Goal: Task Accomplishment & Management: Use online tool/utility

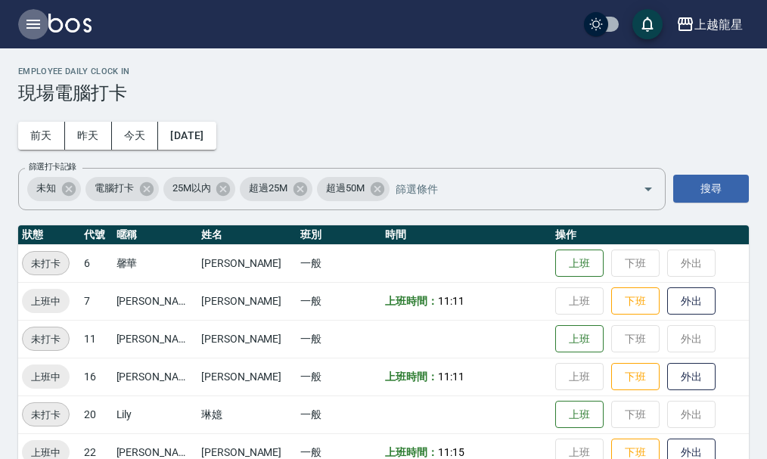
click at [39, 20] on icon "button" at bounding box center [33, 24] width 14 height 9
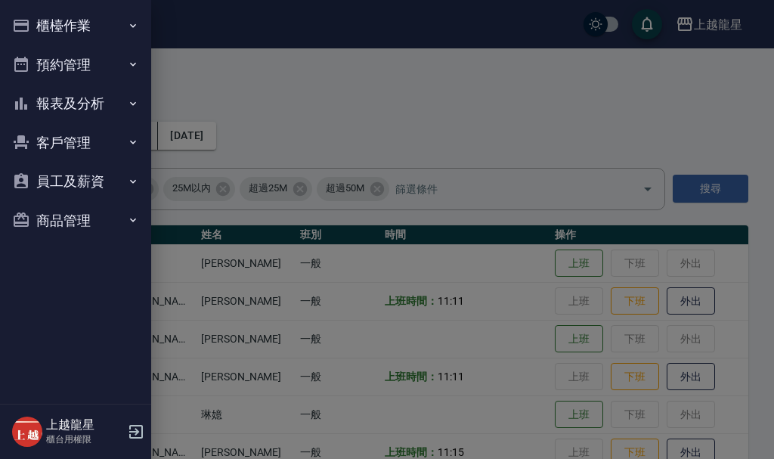
click at [39, 20] on button "櫃檯作業" at bounding box center [75, 25] width 139 height 39
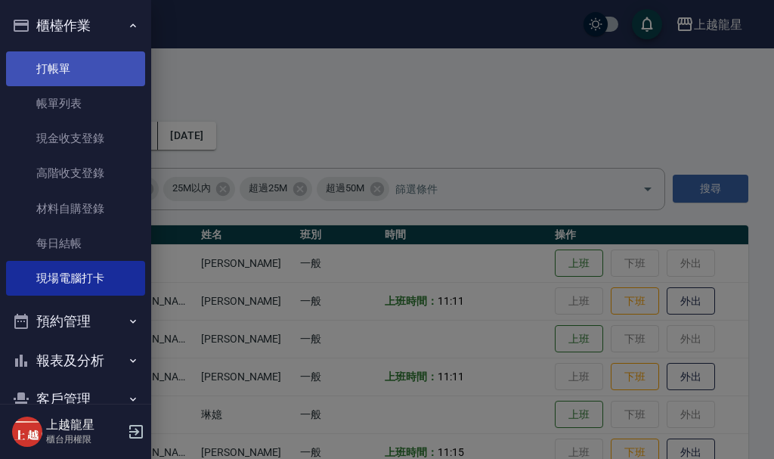
click at [98, 69] on link "打帳單" at bounding box center [75, 68] width 139 height 35
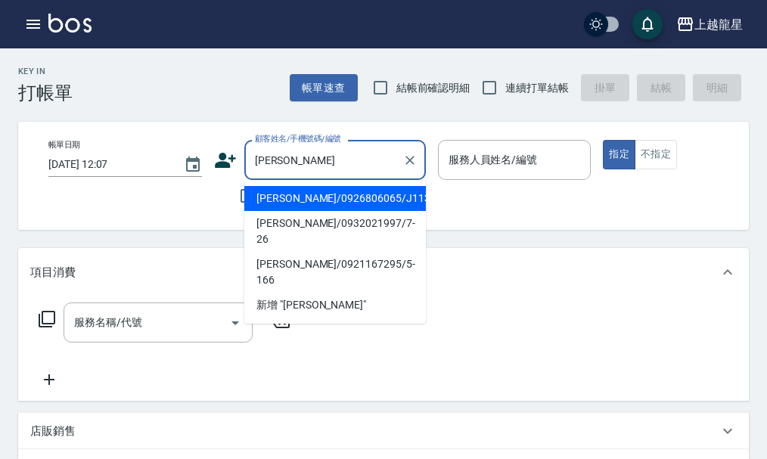
click at [327, 206] on li "[PERSON_NAME]/0926806065/J113" at bounding box center [334, 198] width 181 height 25
type input "[PERSON_NAME]/0926806065/J113"
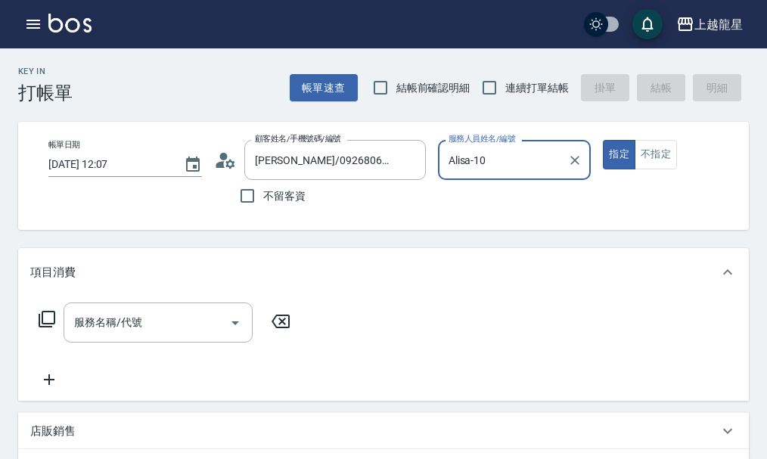
type input "Alisa-10"
click at [181, 330] on input "服務名稱/代號" at bounding box center [146, 322] width 153 height 26
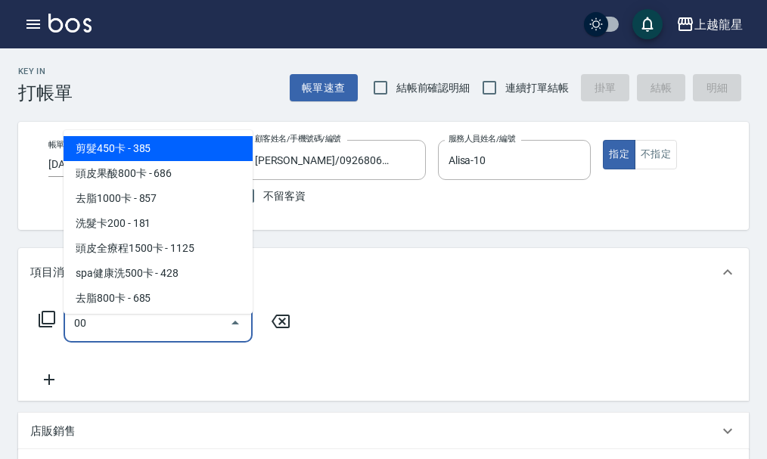
type input "頭皮果酸800卡(503)"
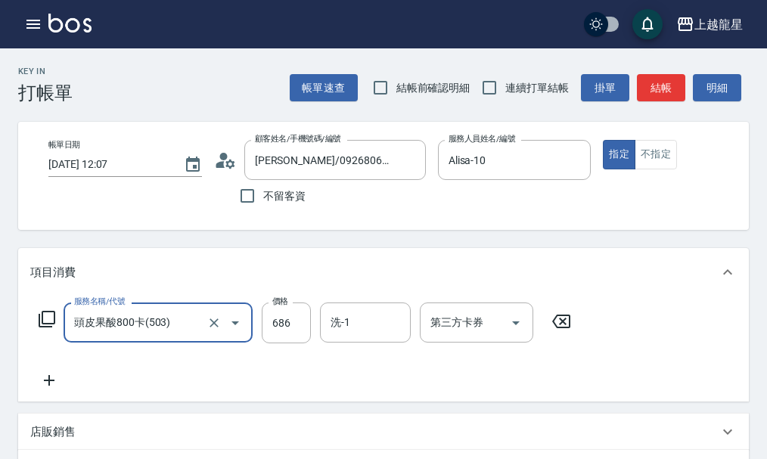
click at [147, 319] on div "頭皮果酸800卡(503) 服務名稱/代號" at bounding box center [158, 322] width 189 height 40
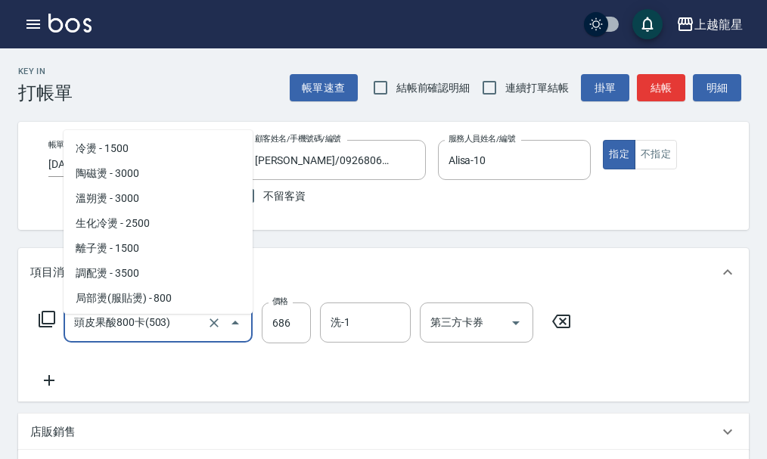
scroll to position [521, 0]
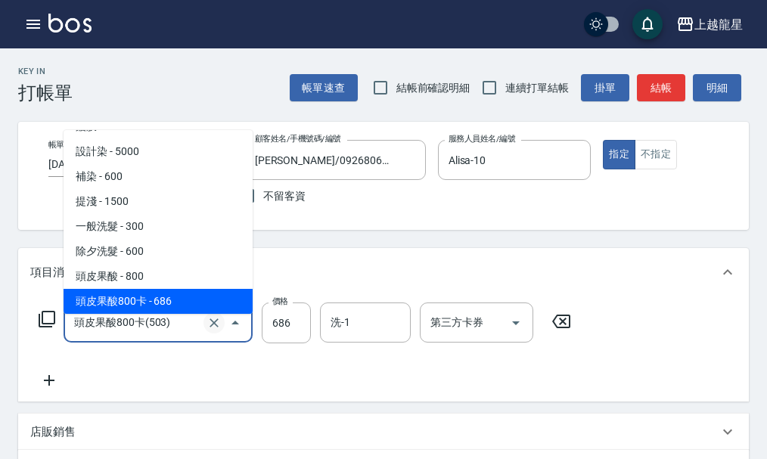
click at [214, 330] on icon "Clear" at bounding box center [213, 322] width 15 height 15
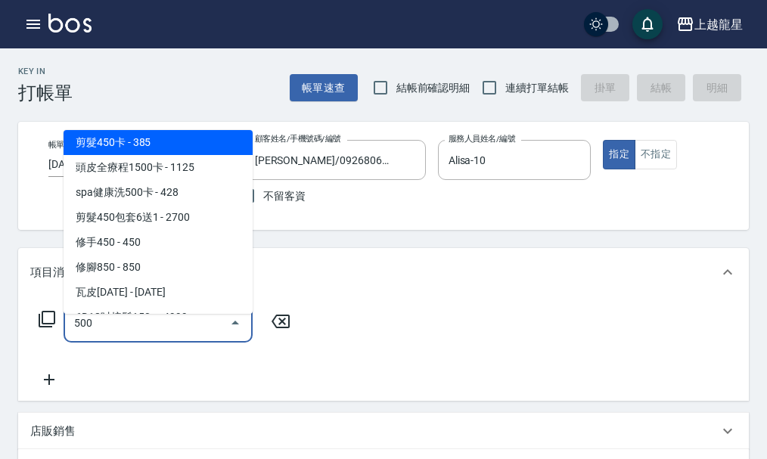
scroll to position [0, 0]
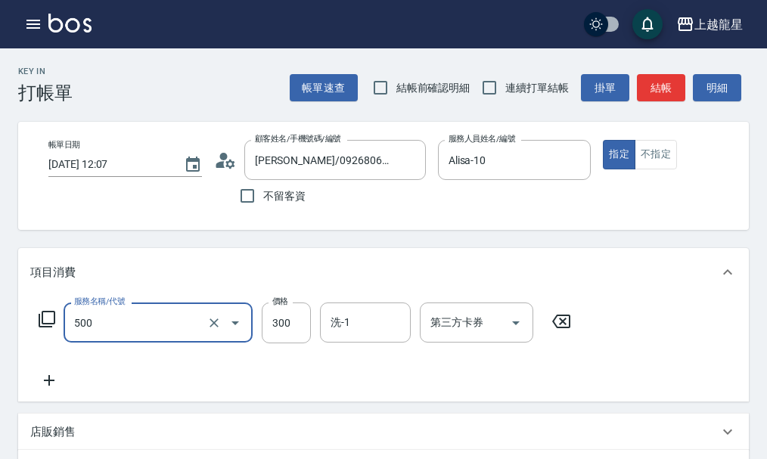
type input "一般洗髮(500)"
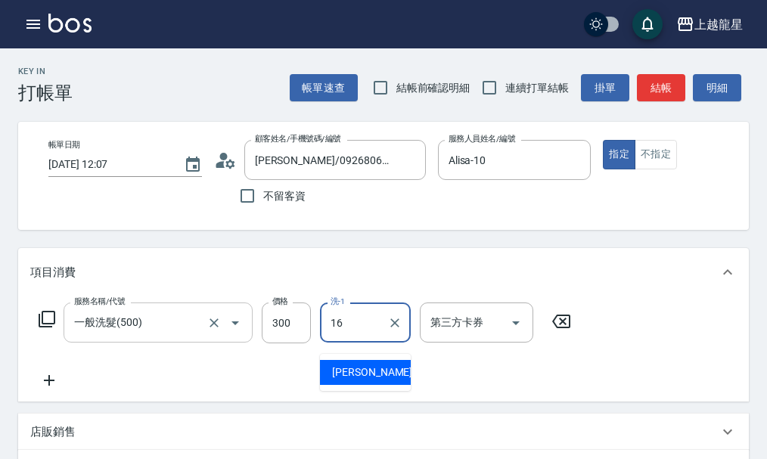
type input "義潔-16"
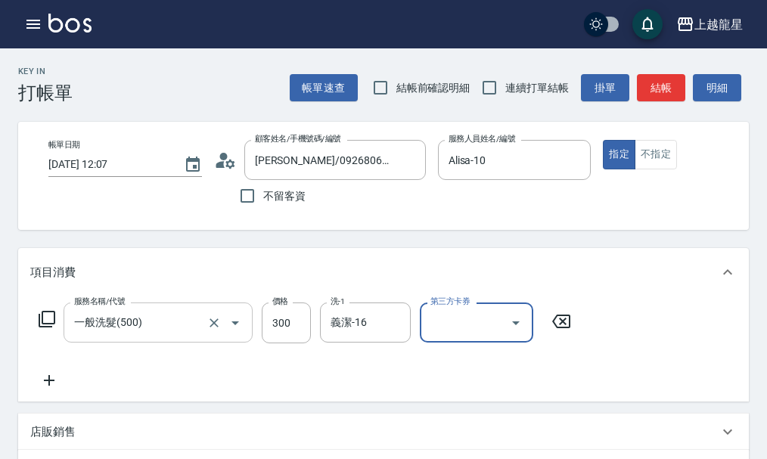
click at [45, 389] on icon at bounding box center [49, 380] width 38 height 18
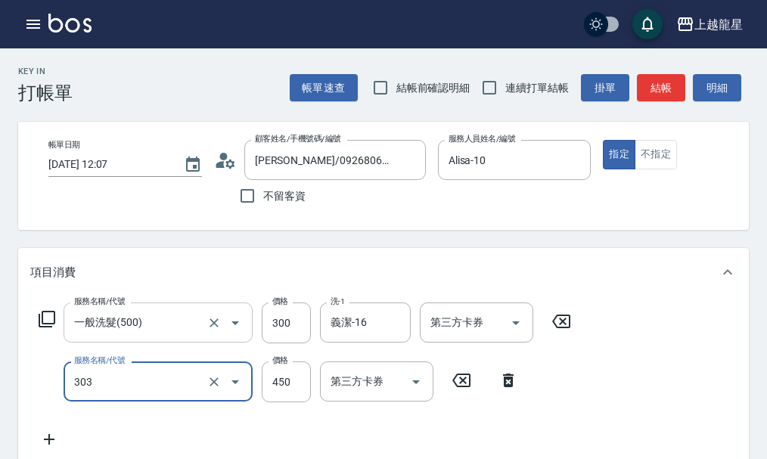
scroll to position [151, 0]
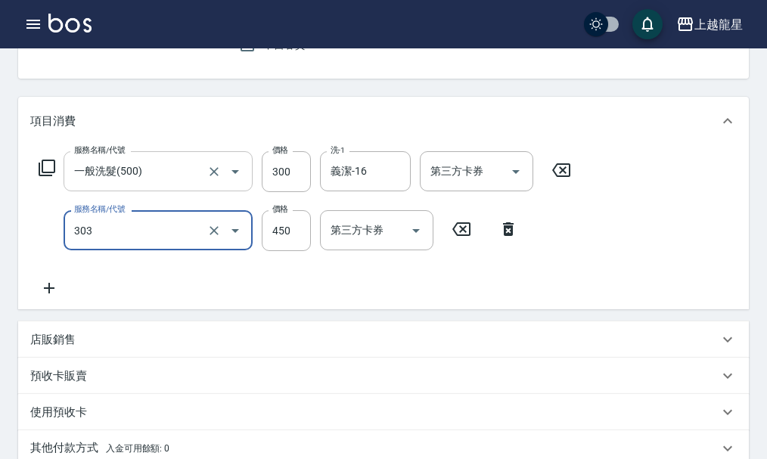
type input "剪髮(303)"
click at [51, 297] on icon at bounding box center [49, 288] width 38 height 18
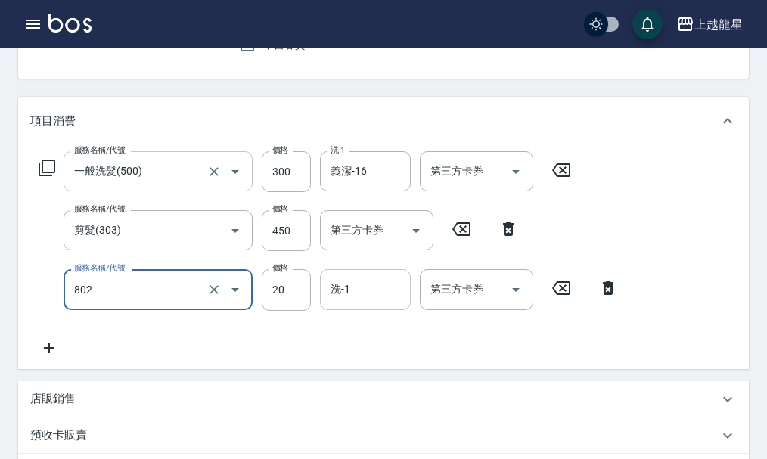
type input "潤絲(802)"
click at [362, 297] on input "洗-1" at bounding box center [365, 289] width 77 height 26
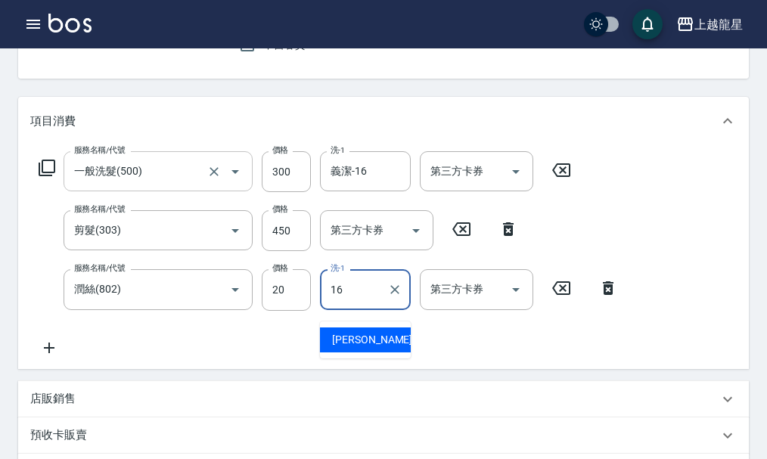
type input "義潔-16"
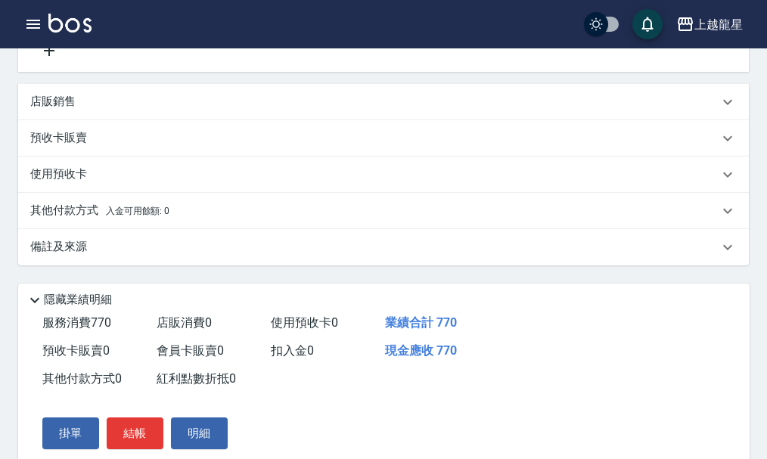
scroll to position [517, 0]
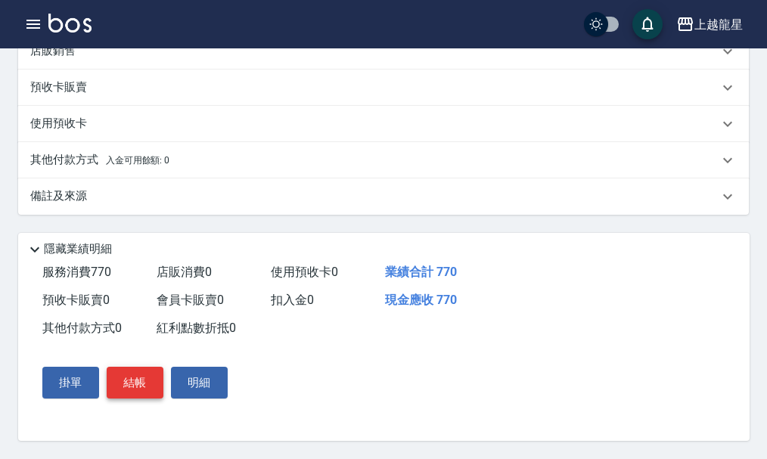
click at [139, 387] on button "結帳" at bounding box center [135, 383] width 57 height 32
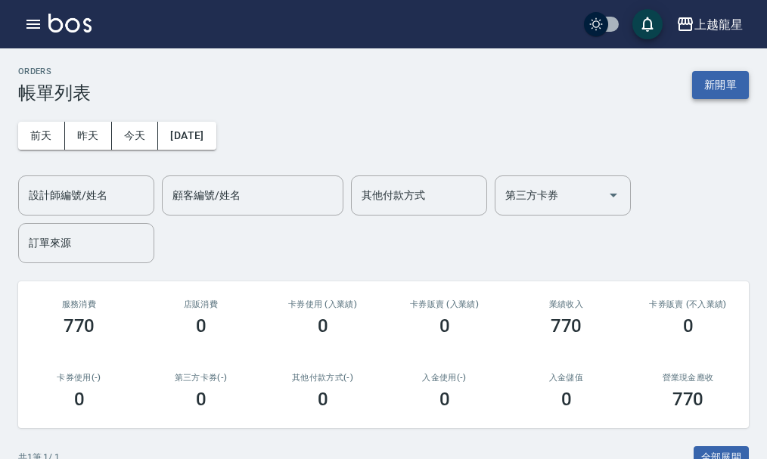
click at [724, 86] on button "新開單" at bounding box center [720, 85] width 57 height 28
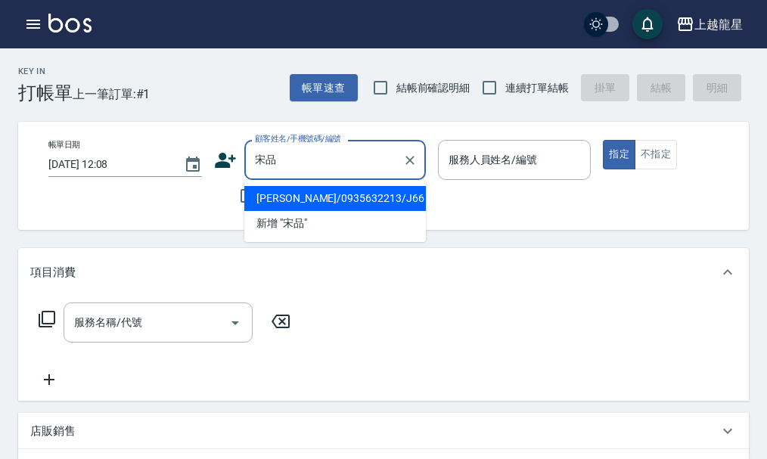
type input "宋"
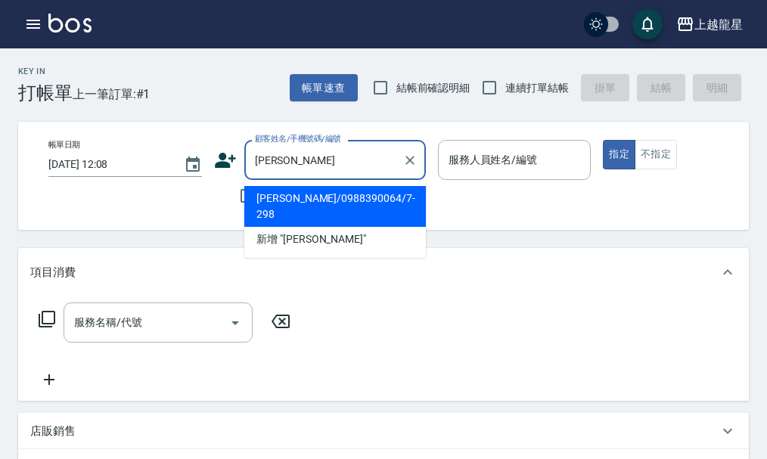
type input "張"
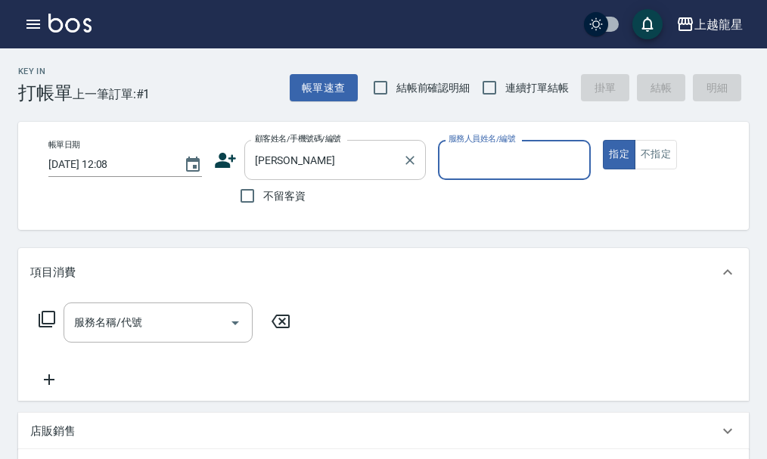
click at [299, 162] on input "[PERSON_NAME]" at bounding box center [323, 160] width 145 height 26
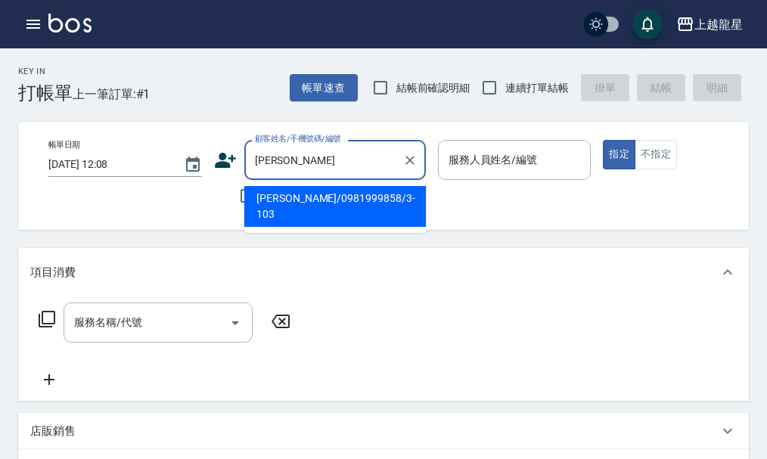
click at [284, 194] on li "[PERSON_NAME]/0981999858/3-103" at bounding box center [334, 206] width 181 height 41
type input "[PERSON_NAME]/0981999858/3-103"
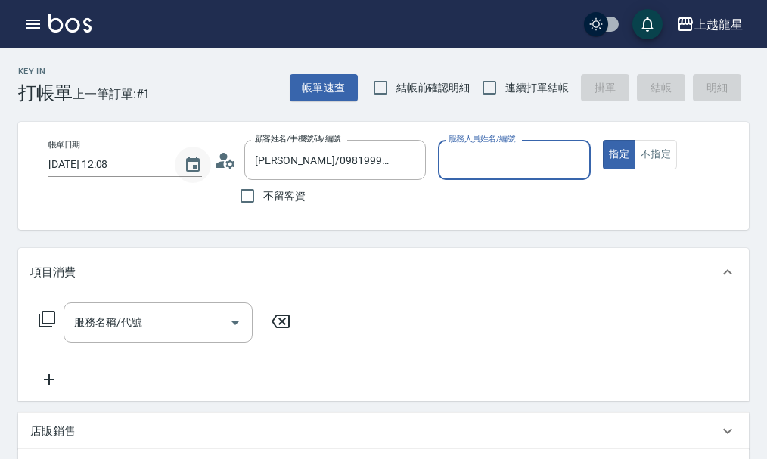
type input "雅君-7"
click at [217, 159] on icon at bounding box center [225, 160] width 23 height 23
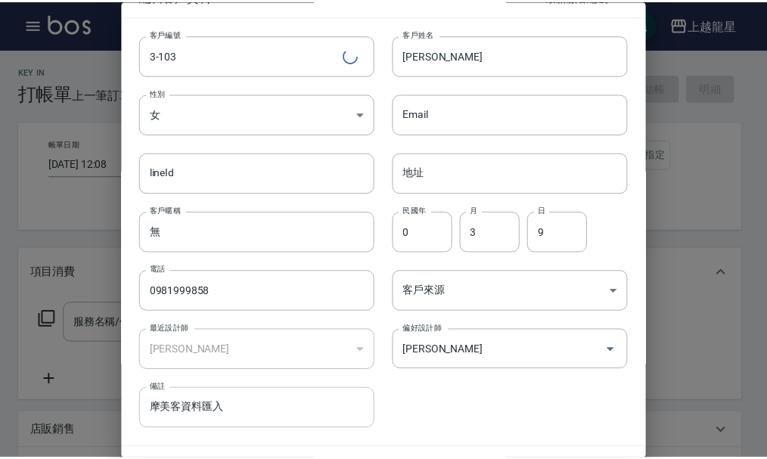
scroll to position [65, 0]
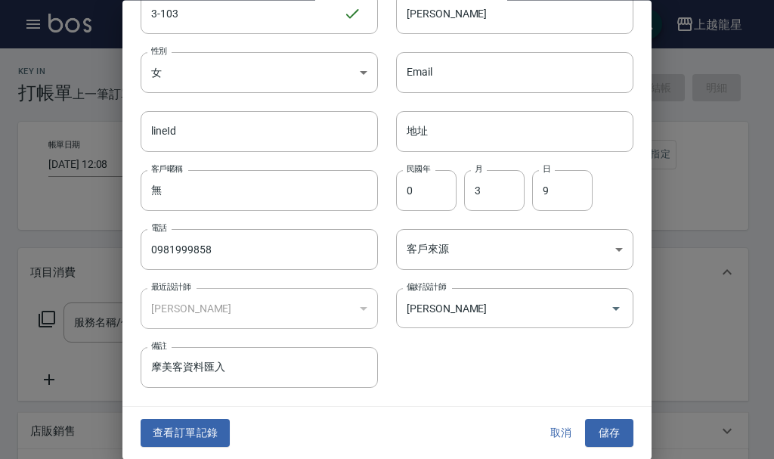
click at [173, 435] on button "查看訂單記錄" at bounding box center [185, 434] width 89 height 28
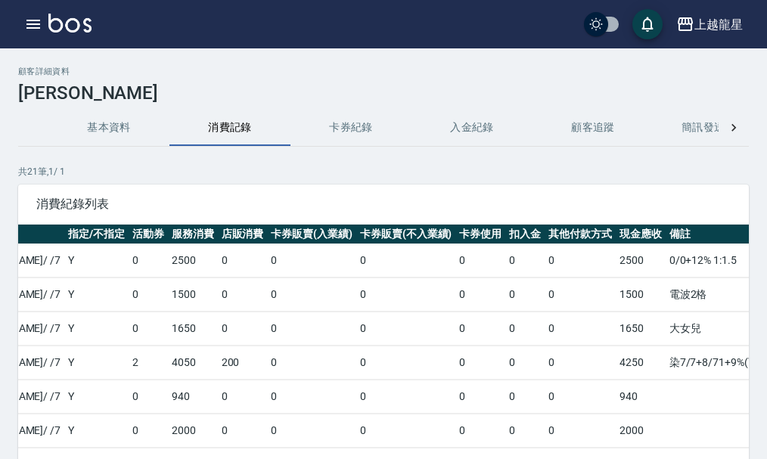
scroll to position [0, 369]
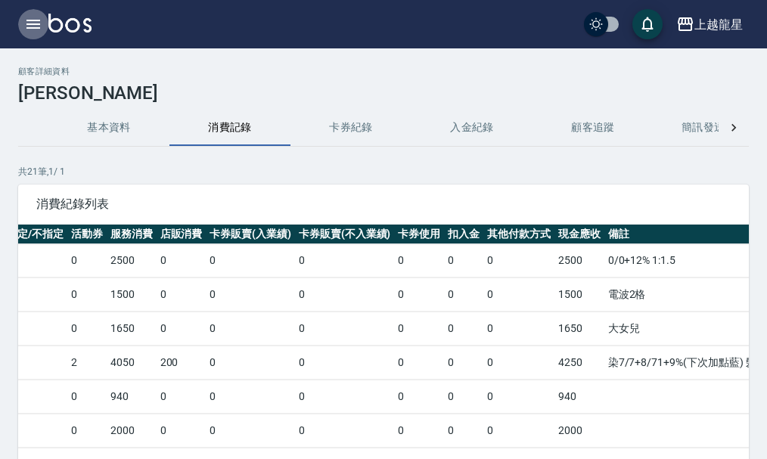
click at [25, 17] on icon "button" at bounding box center [33, 24] width 18 height 18
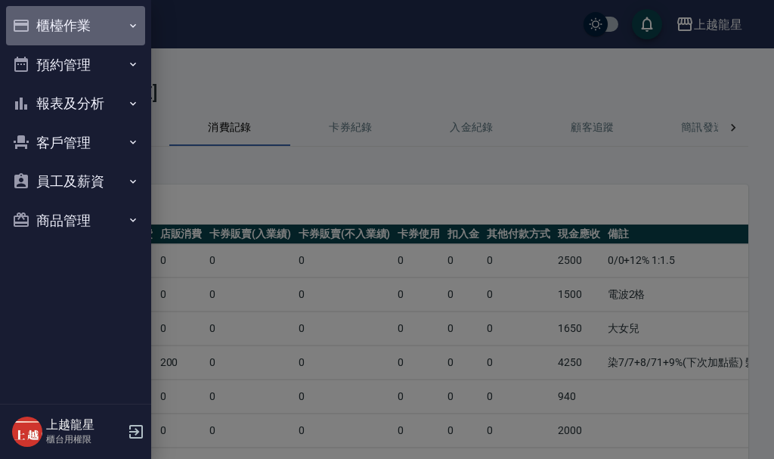
click at [40, 19] on button "櫃檯作業" at bounding box center [75, 25] width 139 height 39
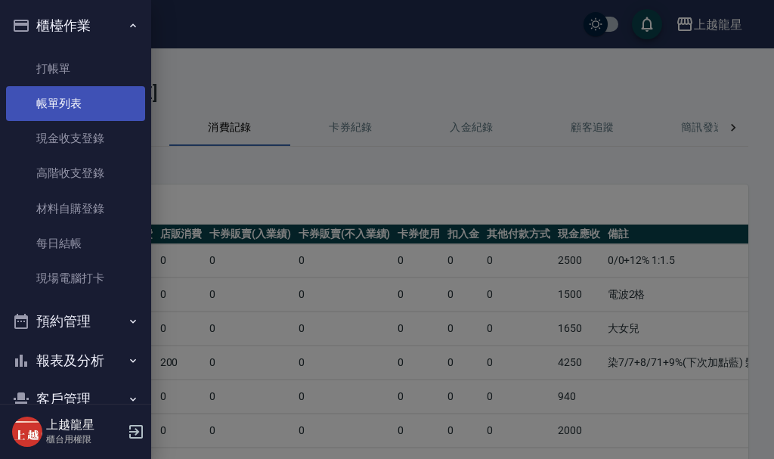
click at [96, 115] on link "帳單列表" at bounding box center [75, 103] width 139 height 35
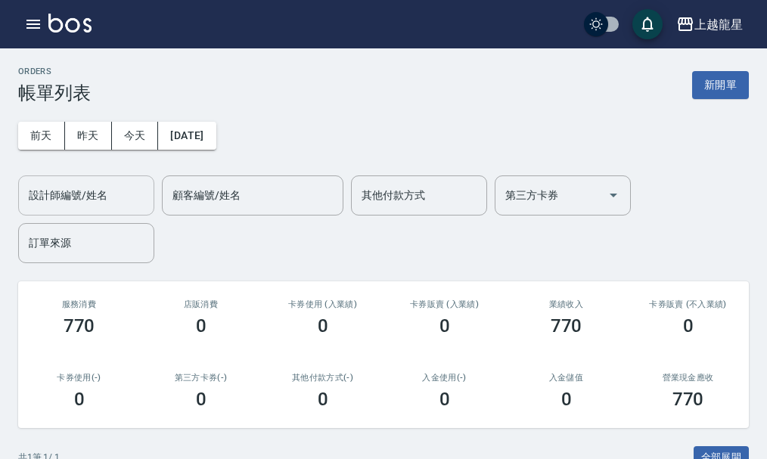
click at [71, 193] on input "設計師編號/姓名" at bounding box center [86, 195] width 122 height 26
type input "Alisa-10"
click at [734, 73] on button "新開單" at bounding box center [720, 85] width 57 height 28
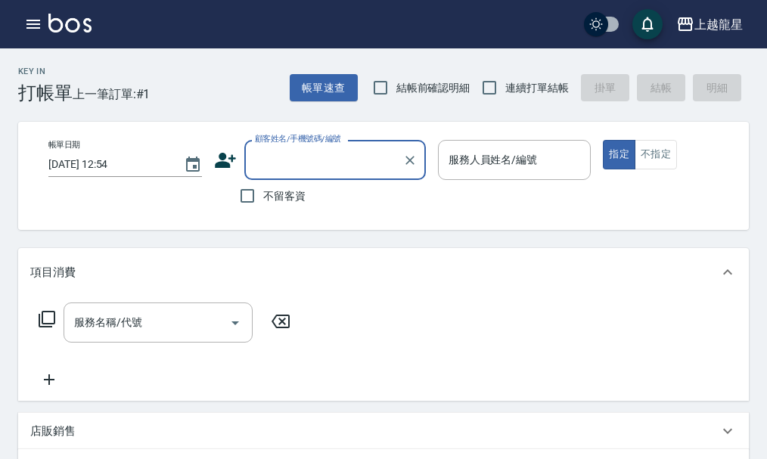
click at [317, 166] on input "顧客姓名/手機號碼/編號" at bounding box center [323, 160] width 145 height 26
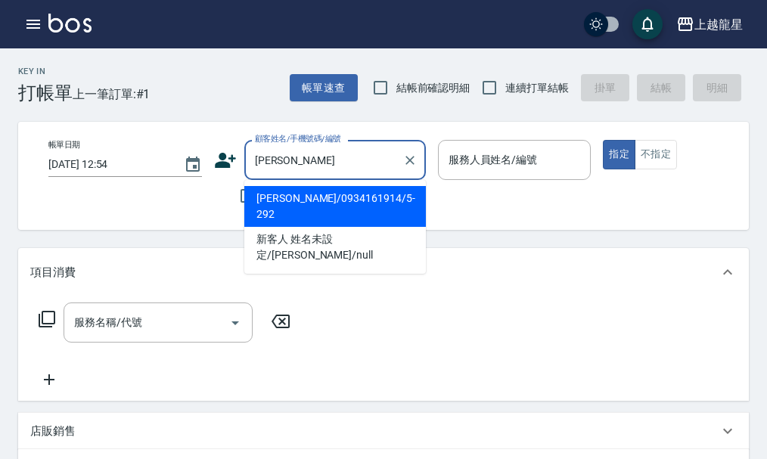
click at [298, 206] on li "[PERSON_NAME]/0934161914/5-292" at bounding box center [334, 206] width 181 height 41
type input "[PERSON_NAME]/0934161914/5-292"
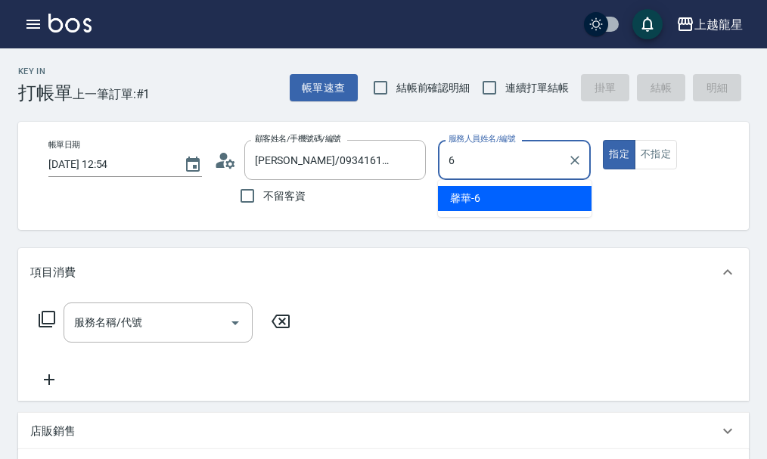
type input "馨華-6"
type button "true"
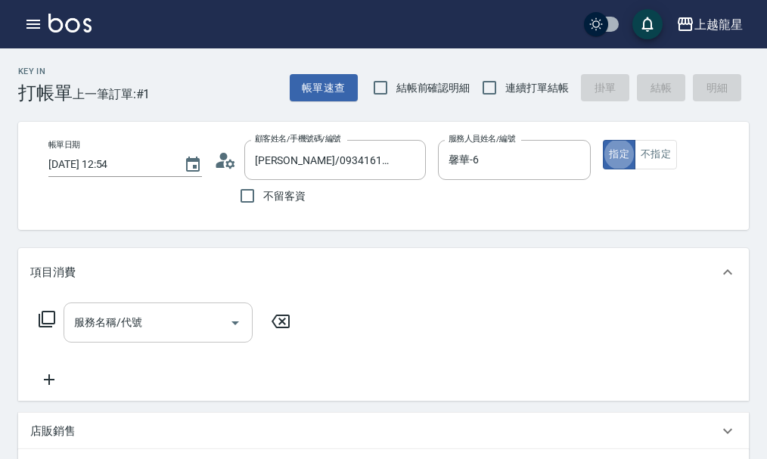
click at [79, 328] on div "服務名稱/代號 服務名稱/代號" at bounding box center [158, 322] width 189 height 40
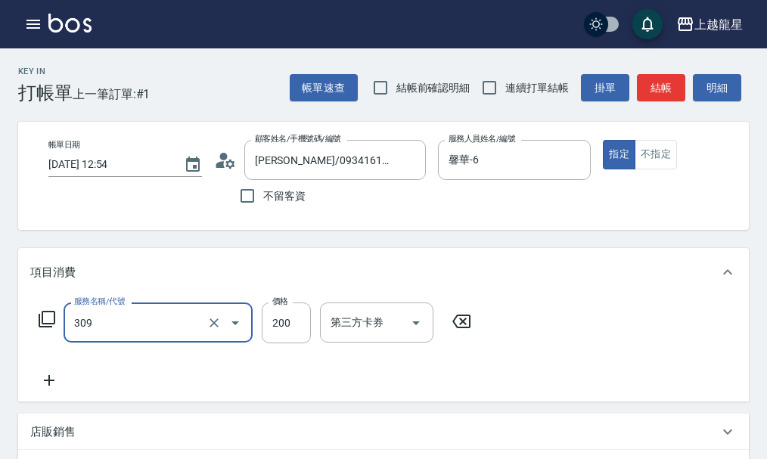
type input "剪髮(國小)(309)"
click at [39, 327] on icon at bounding box center [47, 319] width 17 height 17
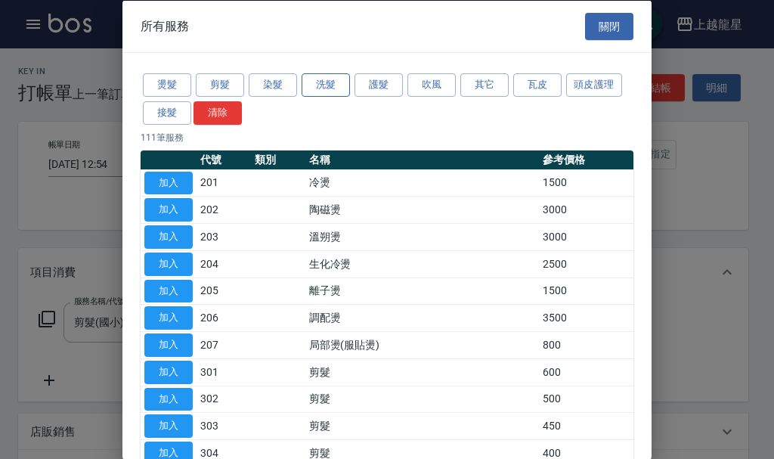
click at [310, 86] on button "洗髮" at bounding box center [326, 84] width 48 height 23
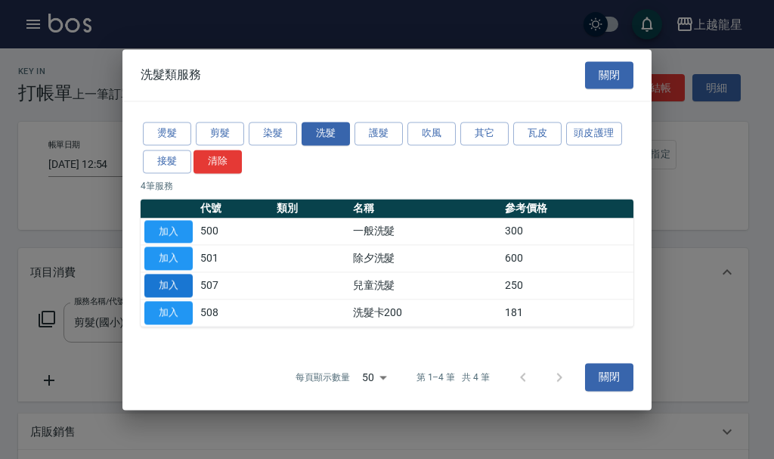
click at [157, 293] on button "加入" at bounding box center [168, 285] width 48 height 23
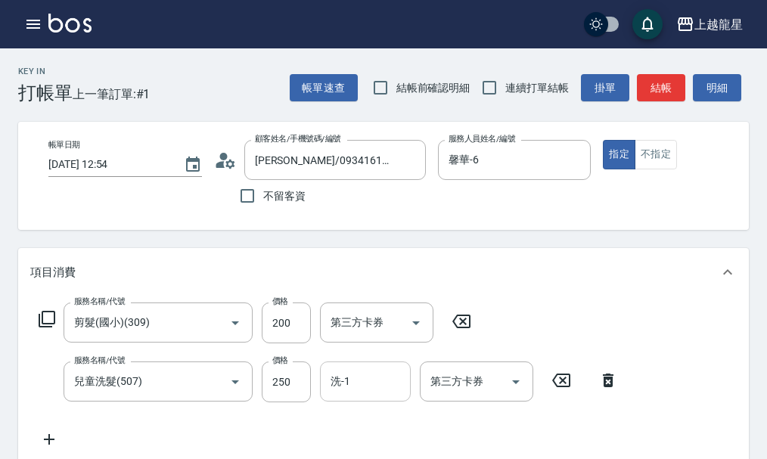
click at [363, 395] on input "洗-1" at bounding box center [365, 381] width 77 height 26
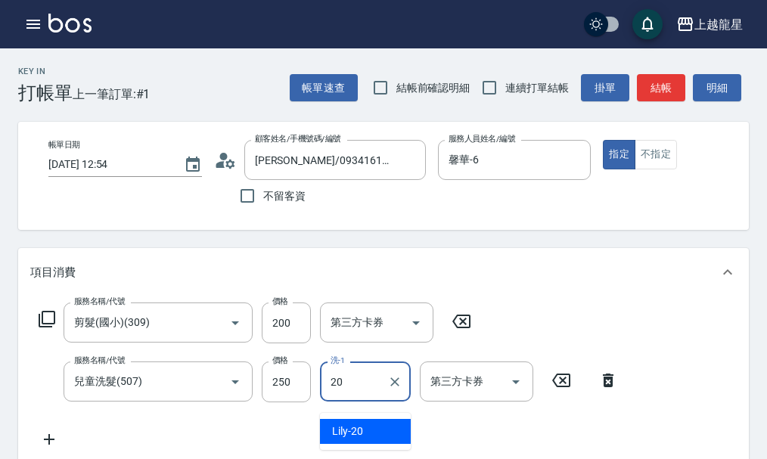
type input "Lily-20"
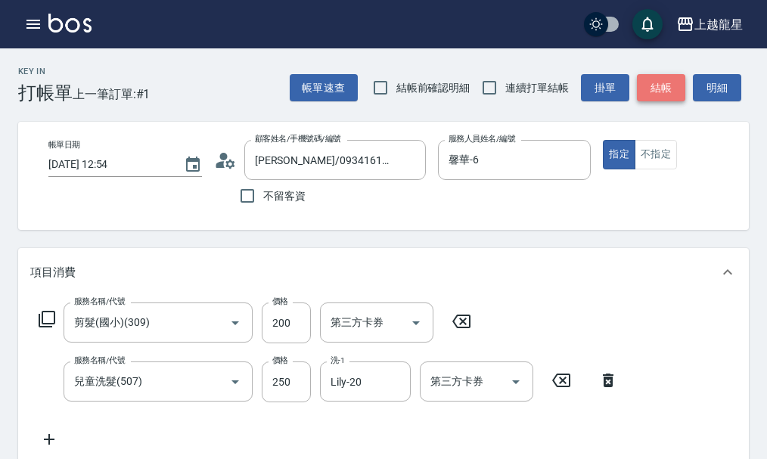
click at [668, 80] on button "結帳" at bounding box center [661, 88] width 48 height 28
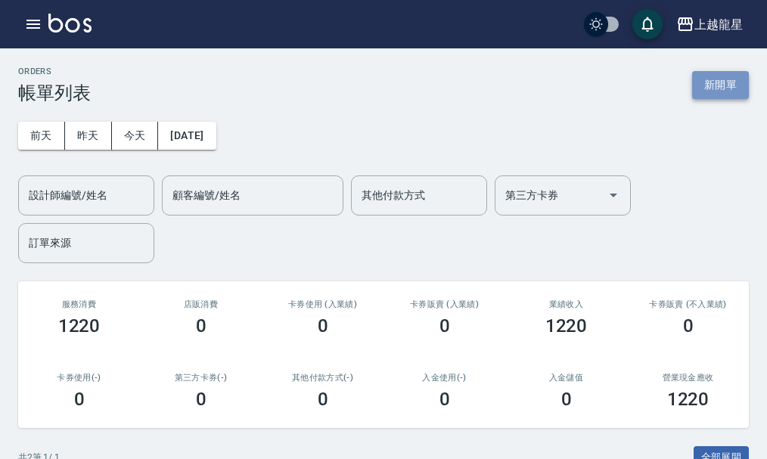
click at [719, 83] on button "新開單" at bounding box center [720, 85] width 57 height 28
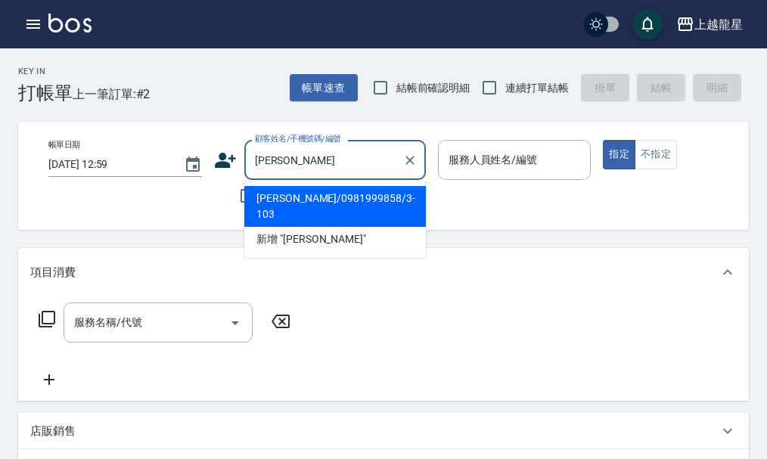
click at [305, 200] on li "[PERSON_NAME]/0981999858/3-103" at bounding box center [334, 206] width 181 height 41
type input "[PERSON_NAME]/0981999858/3-103"
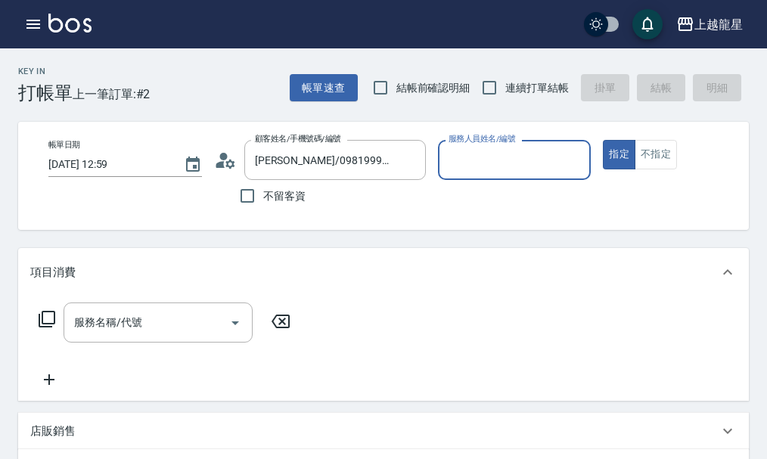
type input "雅君-7"
click at [143, 333] on input "服務名稱/代號" at bounding box center [146, 322] width 153 height 26
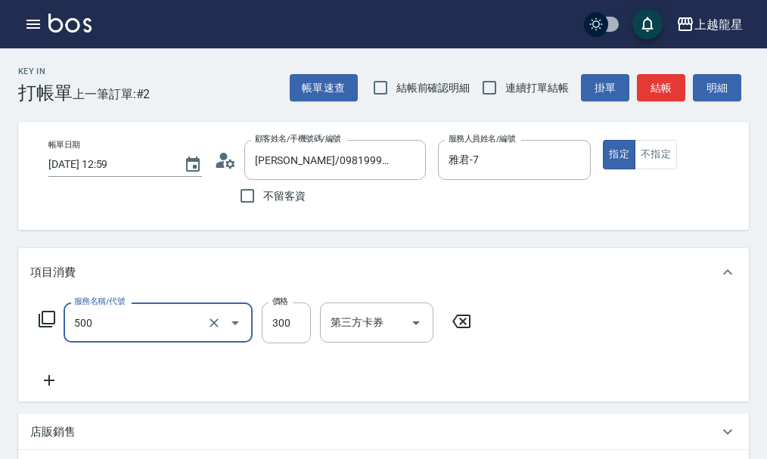
type input "一般洗髮(500)"
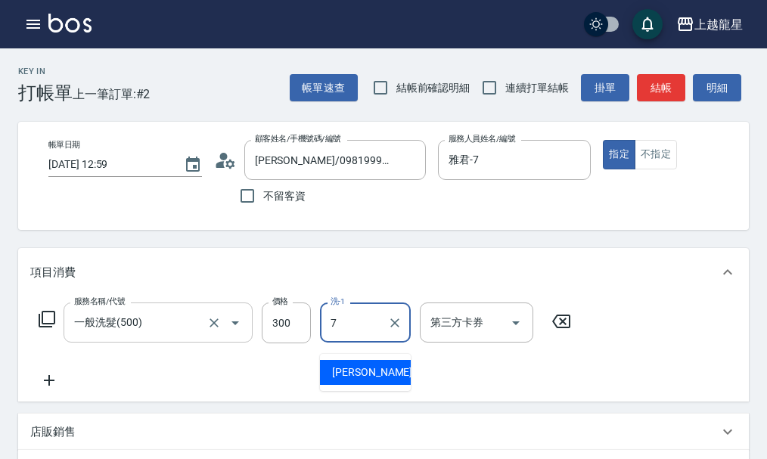
type input "雅君-7"
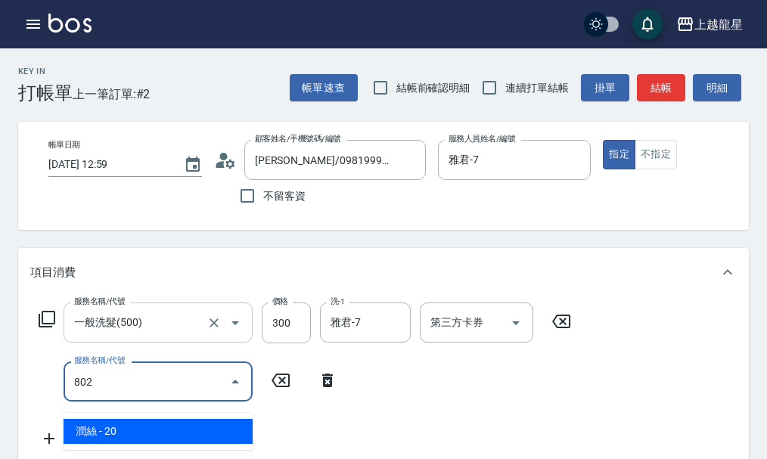
type input "潤絲(802)"
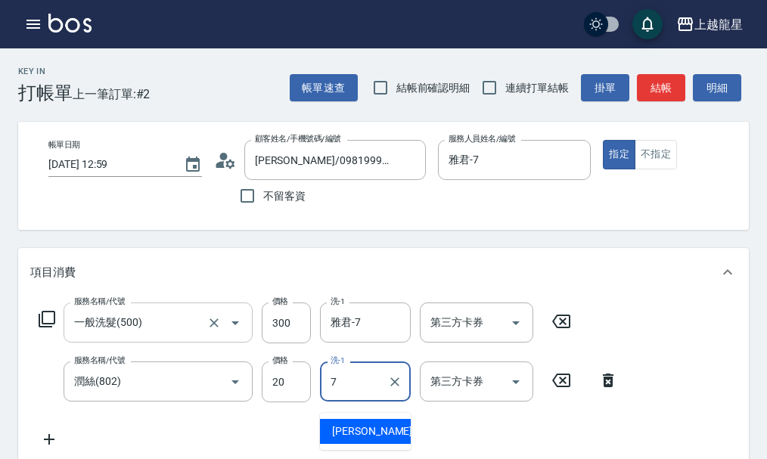
type input "雅君-7"
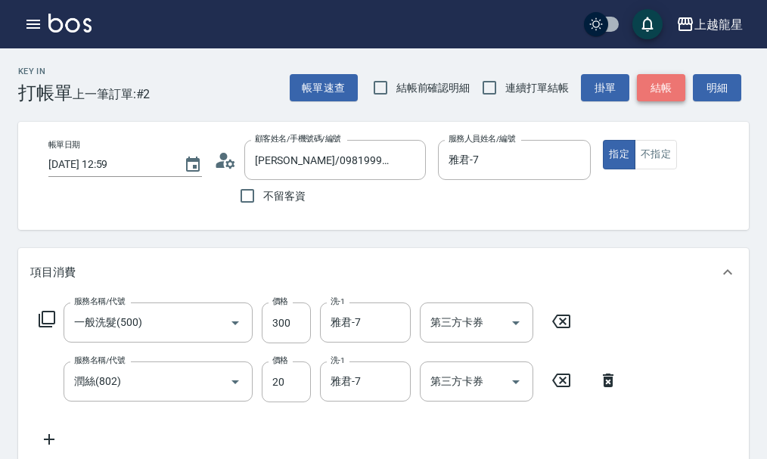
click at [659, 92] on button "結帳" at bounding box center [661, 88] width 48 height 28
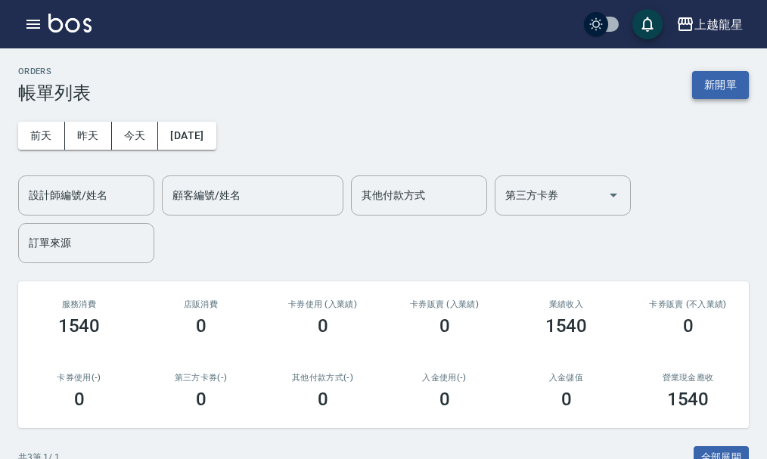
click at [724, 83] on button "新開單" at bounding box center [720, 85] width 57 height 28
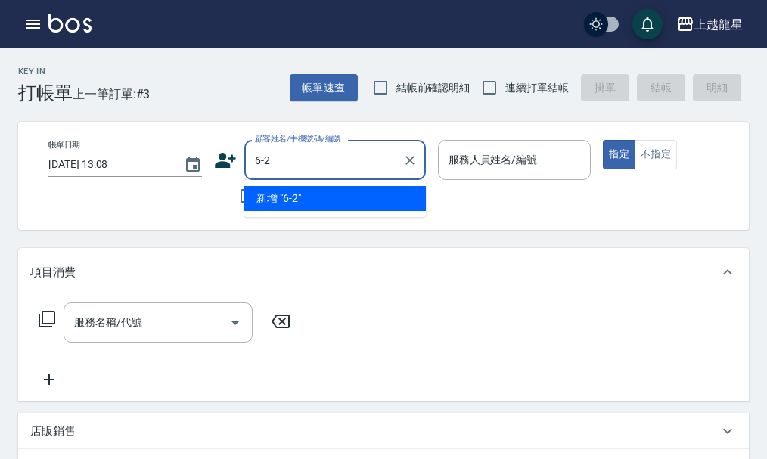
type input "6-20"
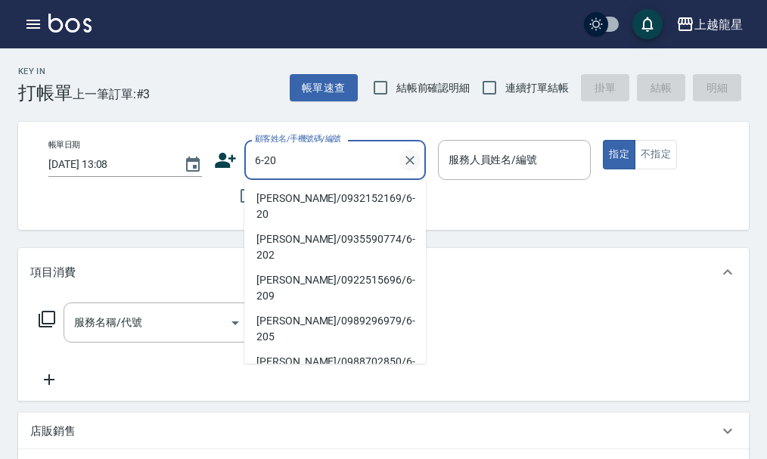
click at [416, 163] on icon "Clear" at bounding box center [409, 160] width 15 height 15
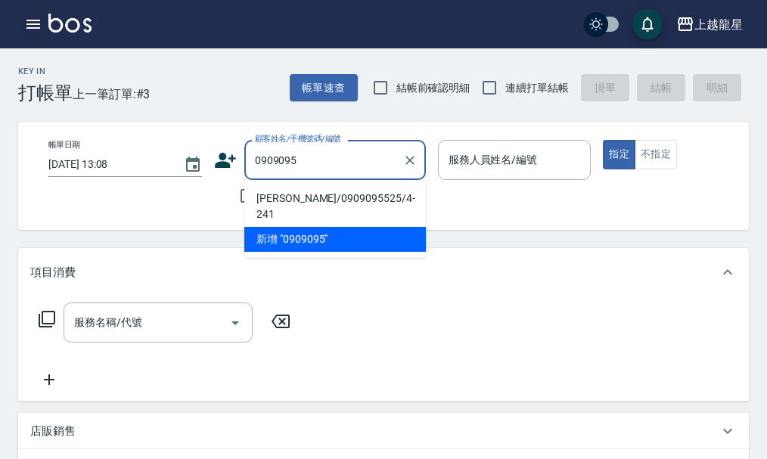
type input "0909095"
click at [42, 21] on button "button" at bounding box center [33, 24] width 30 height 30
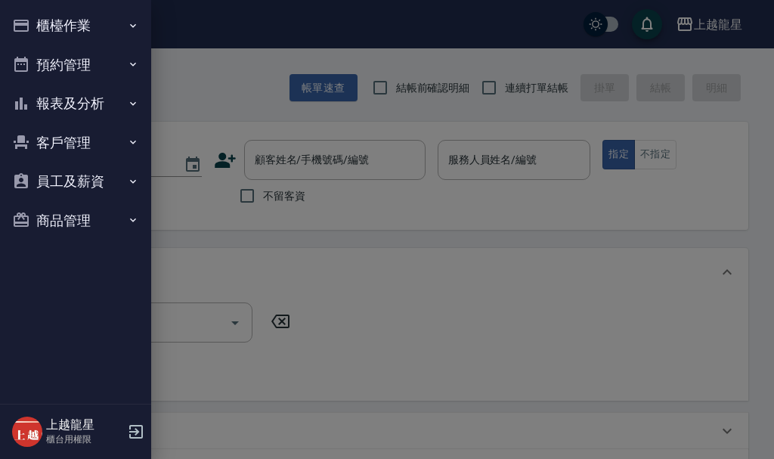
click at [49, 27] on button "櫃檯作業" at bounding box center [75, 25] width 139 height 39
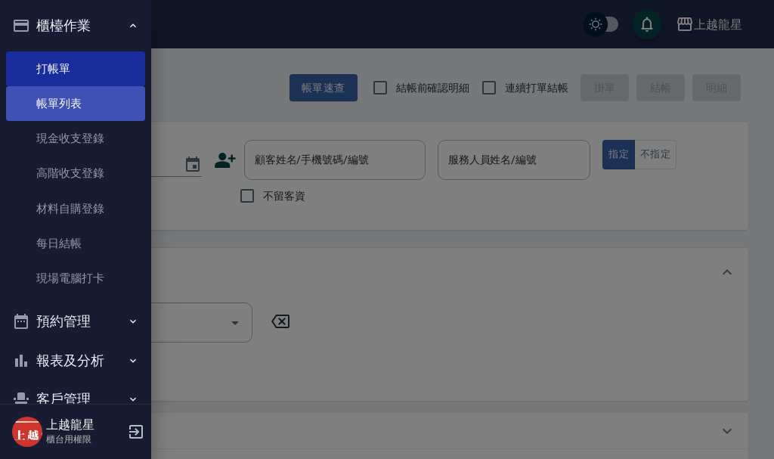
click at [102, 106] on link "帳單列表" at bounding box center [75, 103] width 139 height 35
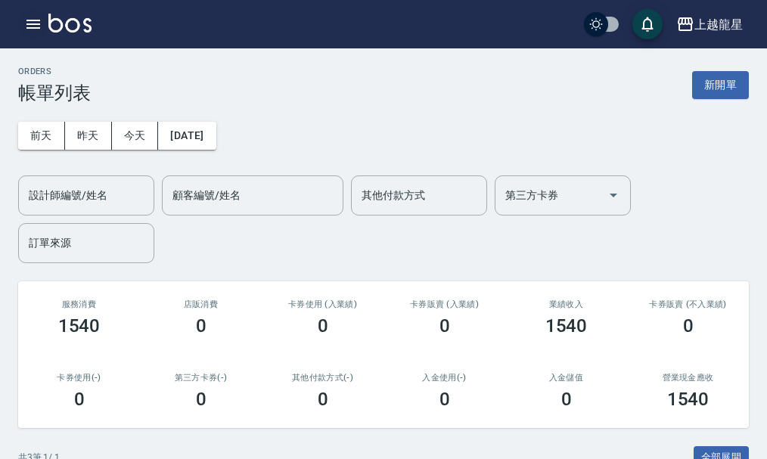
click at [25, 32] on icon "button" at bounding box center [33, 24] width 18 height 18
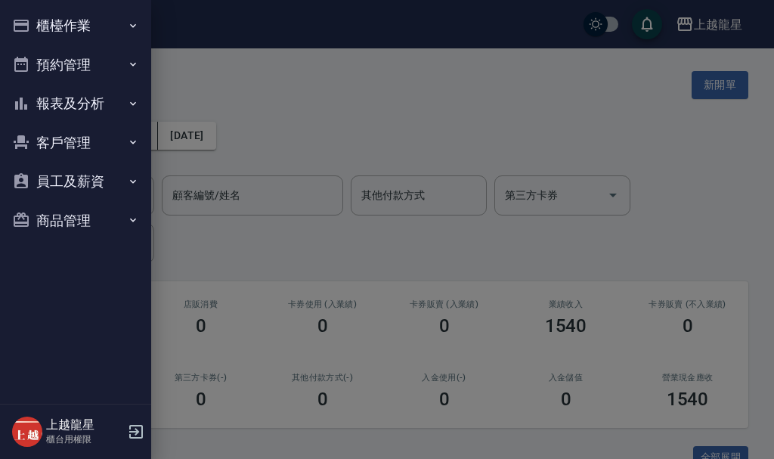
click at [112, 101] on button "報表及分析" at bounding box center [75, 103] width 139 height 39
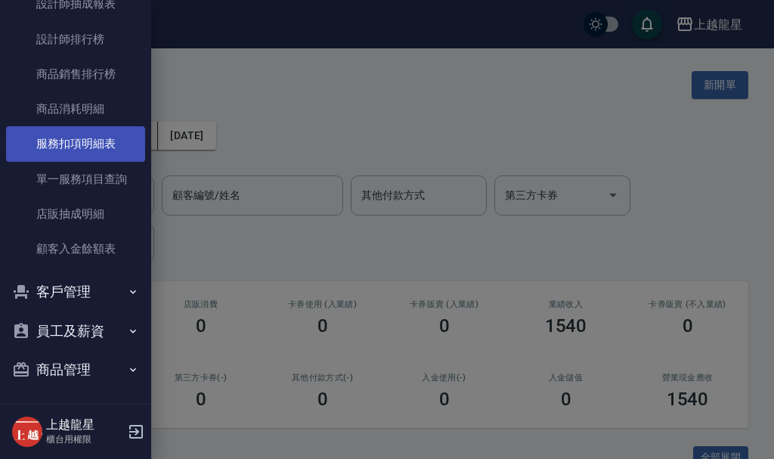
scroll to position [671, 0]
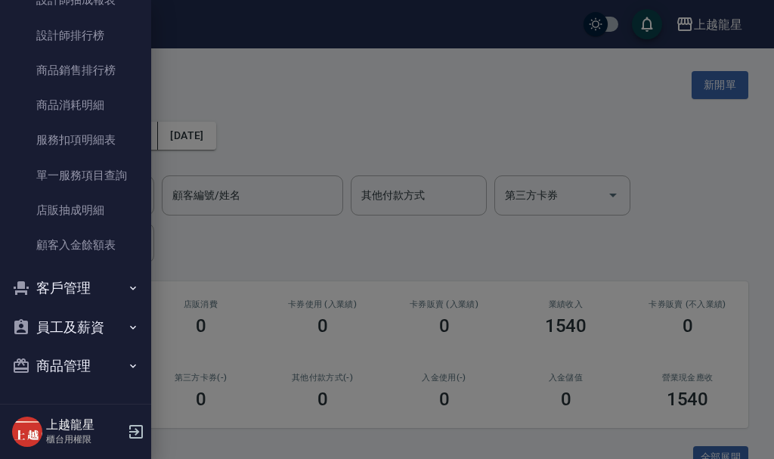
click at [104, 276] on button "客戶管理" at bounding box center [75, 287] width 139 height 39
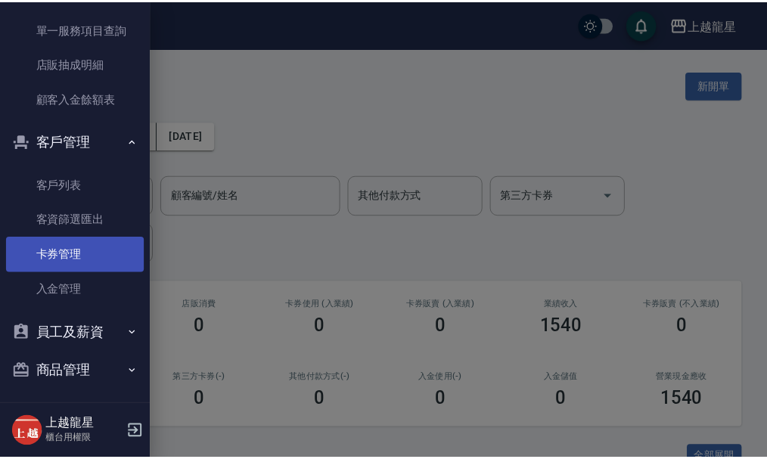
scroll to position [823, 0]
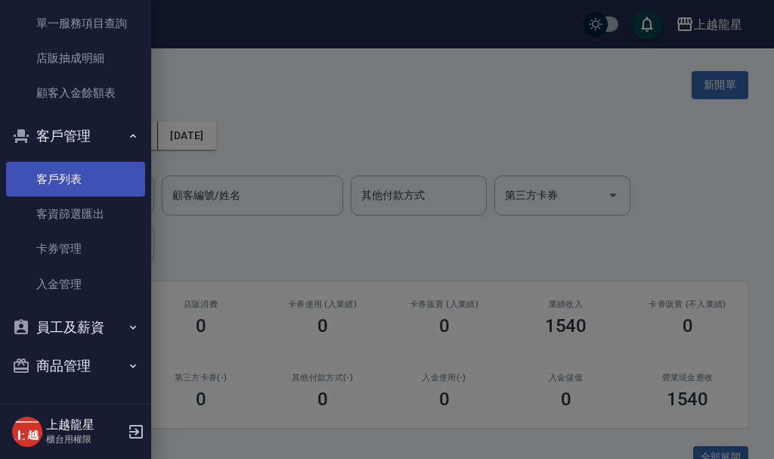
click at [89, 175] on link "客戶列表" at bounding box center [75, 179] width 139 height 35
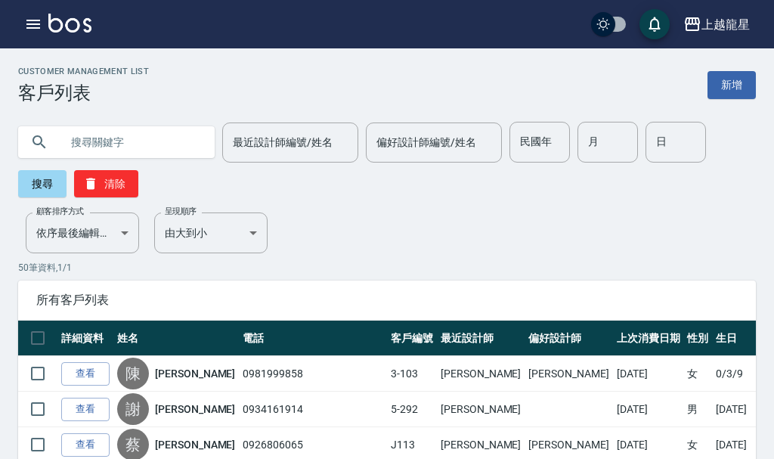
click at [120, 129] on input "text" at bounding box center [131, 142] width 142 height 41
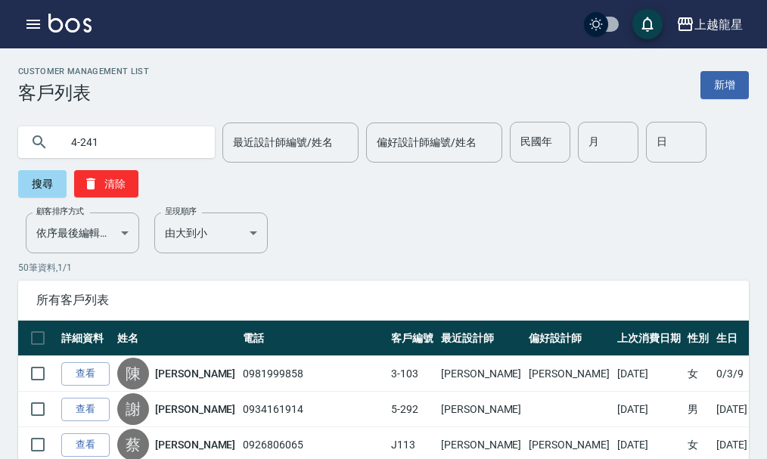
type input "4-241"
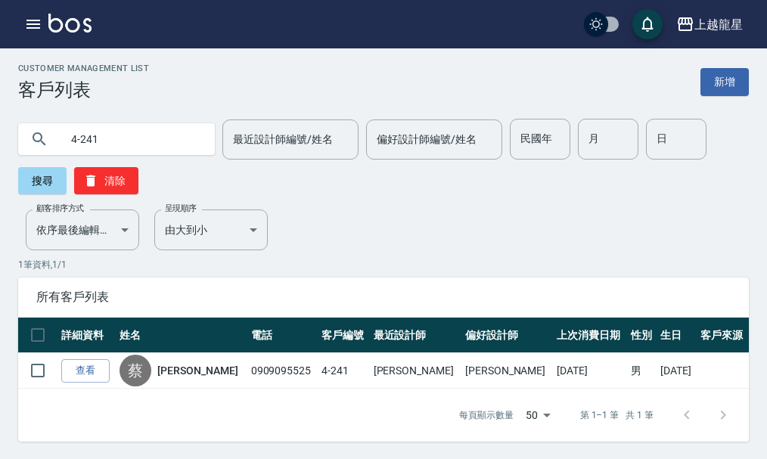
scroll to position [4, 0]
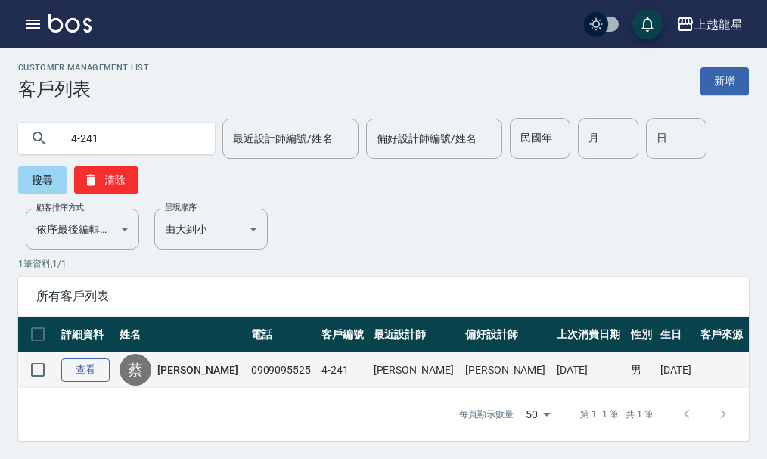
click at [90, 362] on link "查看" at bounding box center [85, 369] width 48 height 23
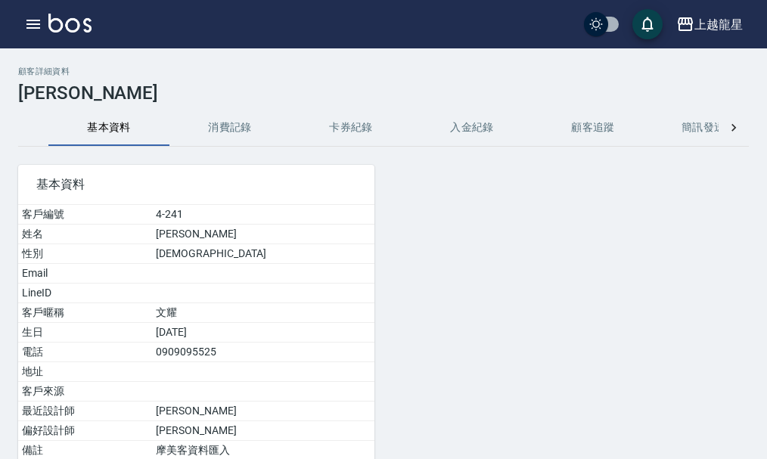
click at [243, 116] on button "消費記錄" at bounding box center [229, 128] width 121 height 36
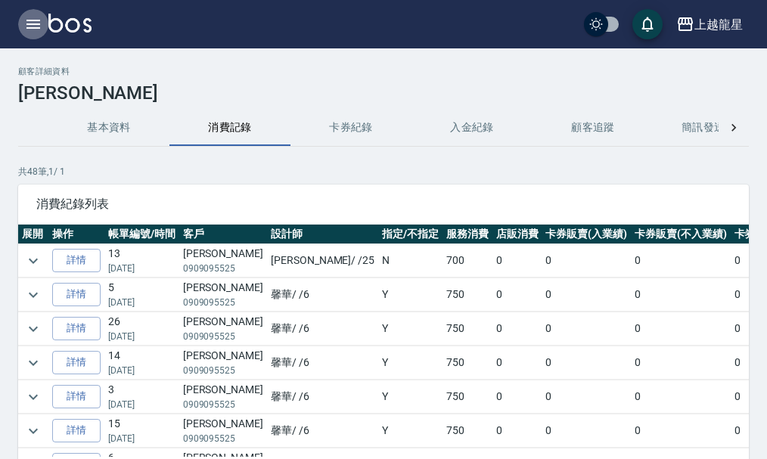
click at [34, 19] on icon "button" at bounding box center [33, 24] width 18 height 18
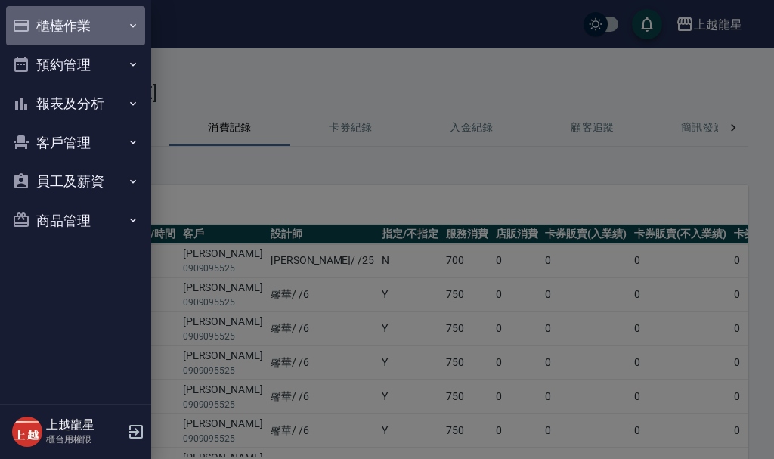
click at [34, 19] on button "櫃檯作業" at bounding box center [75, 25] width 139 height 39
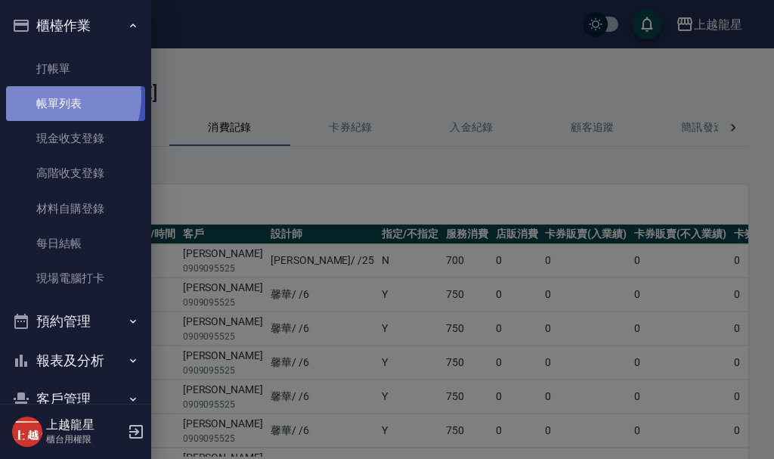
click at [47, 97] on link "帳單列表" at bounding box center [75, 103] width 139 height 35
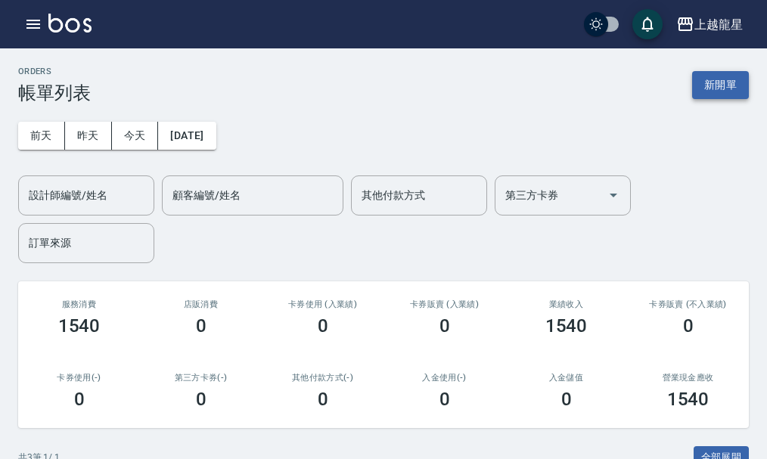
click at [714, 88] on button "新開單" at bounding box center [720, 85] width 57 height 28
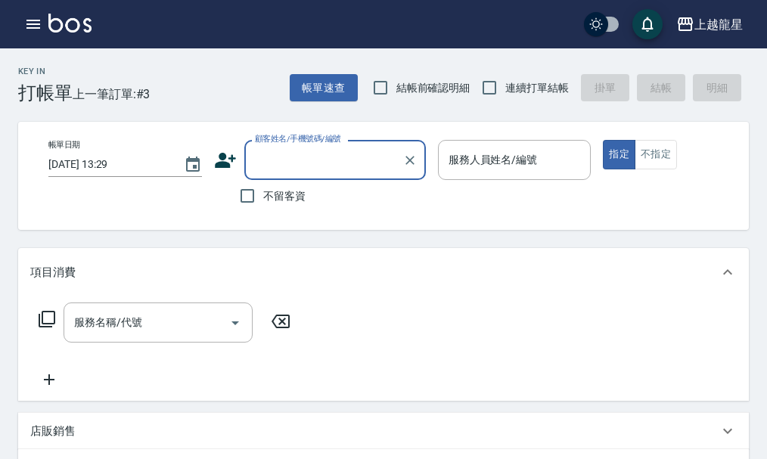
type input "ㄨ"
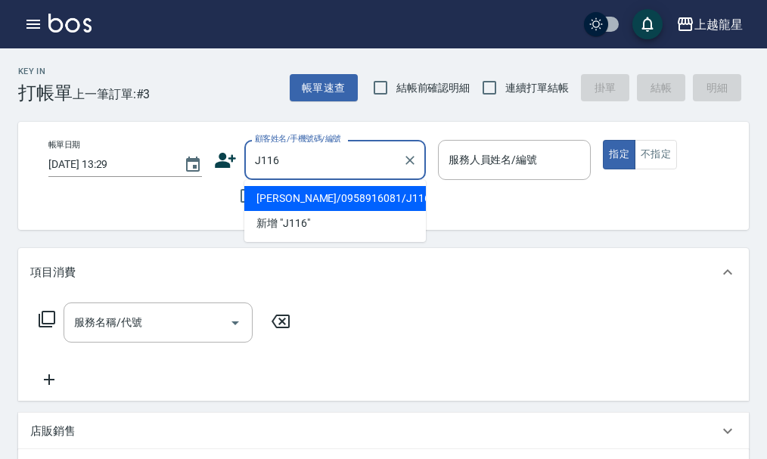
click at [370, 194] on li "[PERSON_NAME]/0958916081/J116" at bounding box center [334, 198] width 181 height 25
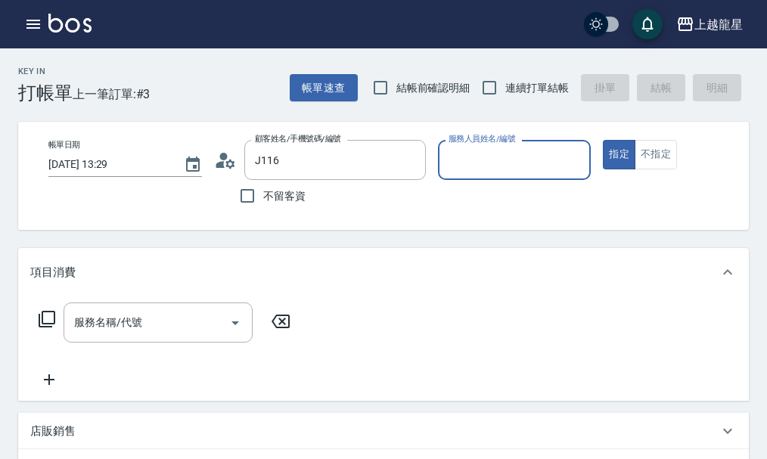
type input "[PERSON_NAME]/0958916081/J116"
type input "Alisa-10"
click at [577, 160] on icon "Clear" at bounding box center [574, 160] width 15 height 15
click at [540, 160] on input "服務人員姓名/編號" at bounding box center [515, 160] width 140 height 26
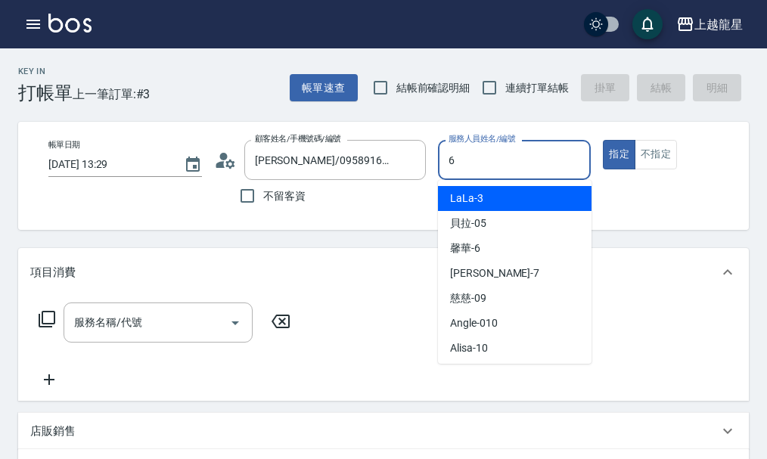
type input "馨華-6"
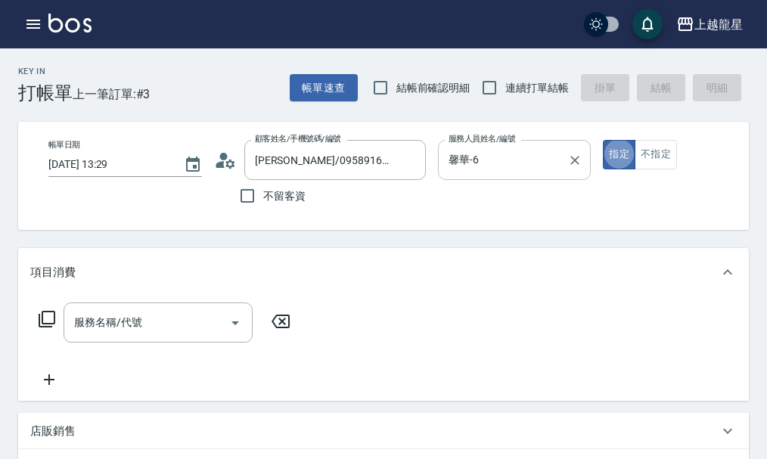
type button "true"
click at [86, 330] on div "服務名稱/代號 服務名稱/代號" at bounding box center [158, 322] width 189 height 40
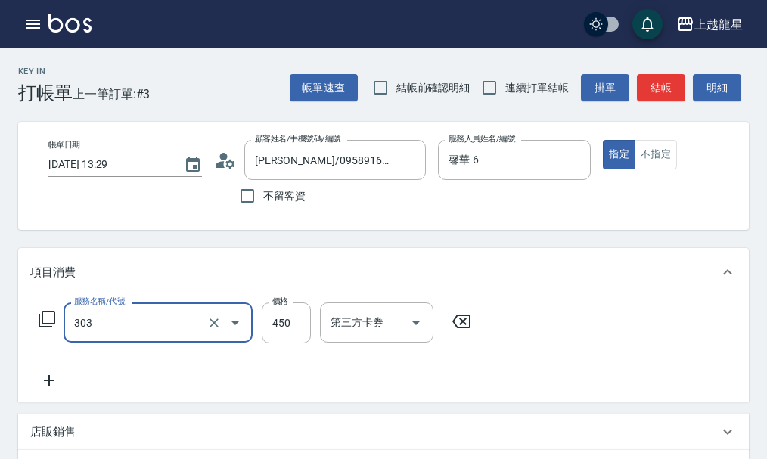
type input "剪髮(303)"
click at [53, 319] on div "服務名稱/代號 剪髮(303) 服務名稱/代號 價格 450 價格 第三方卡券 第三方卡券" at bounding box center [255, 322] width 450 height 41
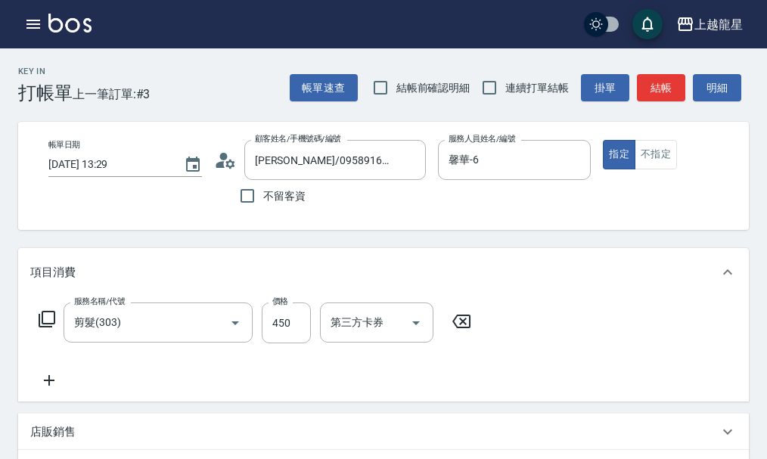
click at [42, 327] on icon at bounding box center [47, 319] width 17 height 17
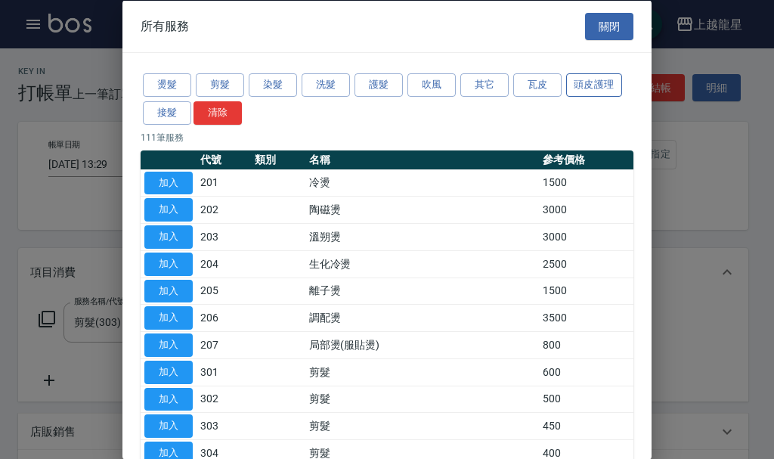
click at [586, 76] on button "頭皮護理" at bounding box center [594, 84] width 56 height 23
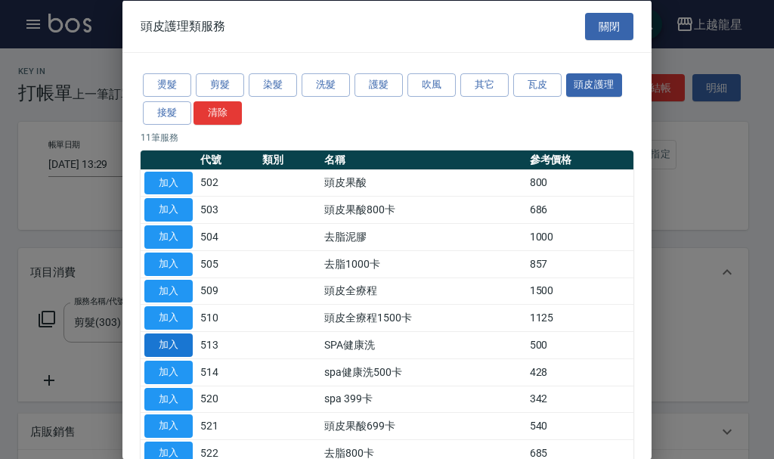
click at [184, 341] on button "加入" at bounding box center [168, 344] width 48 height 23
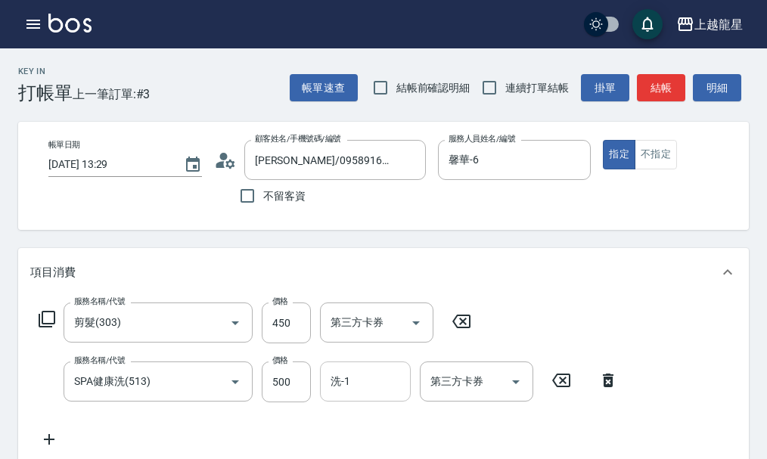
click at [350, 395] on input "洗-1" at bounding box center [365, 381] width 77 height 26
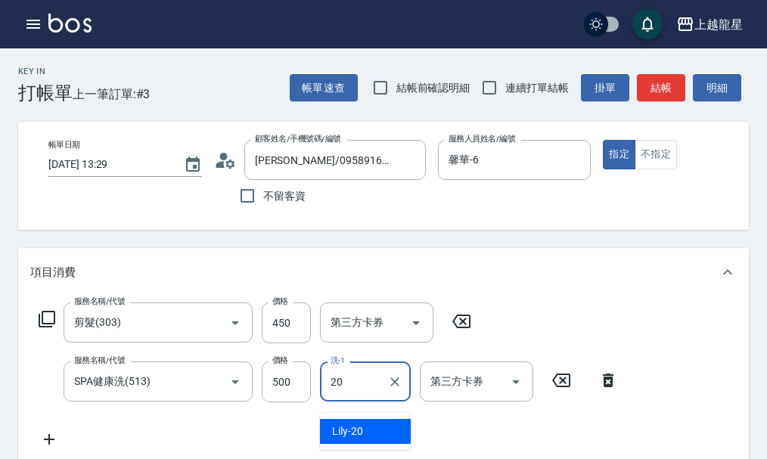
type input "Lily-20"
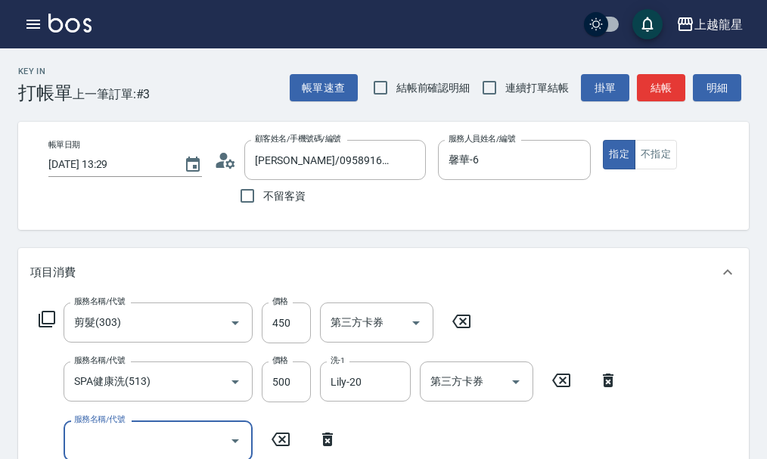
scroll to position [7, 0]
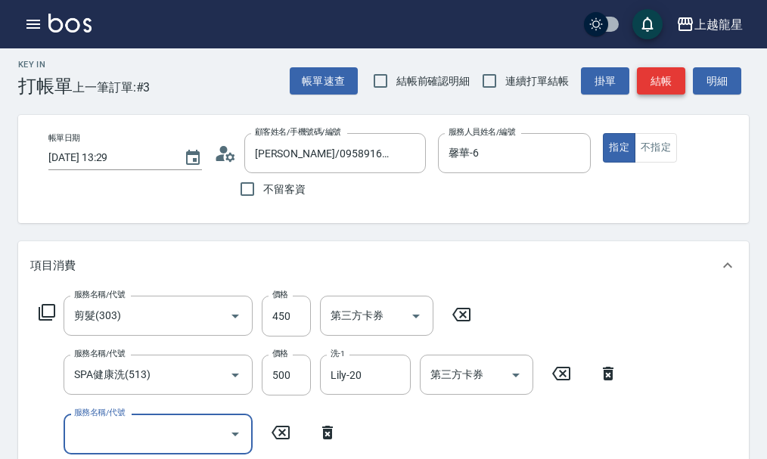
click at [663, 79] on button "結帳" at bounding box center [661, 81] width 48 height 28
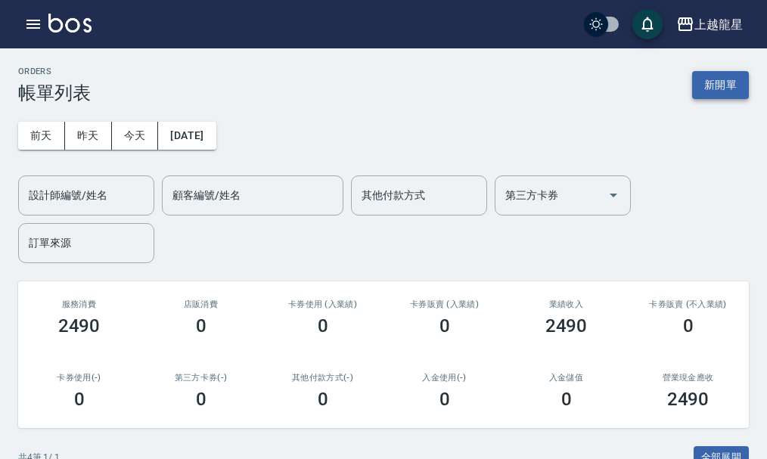
click at [719, 91] on button "新開單" at bounding box center [720, 85] width 57 height 28
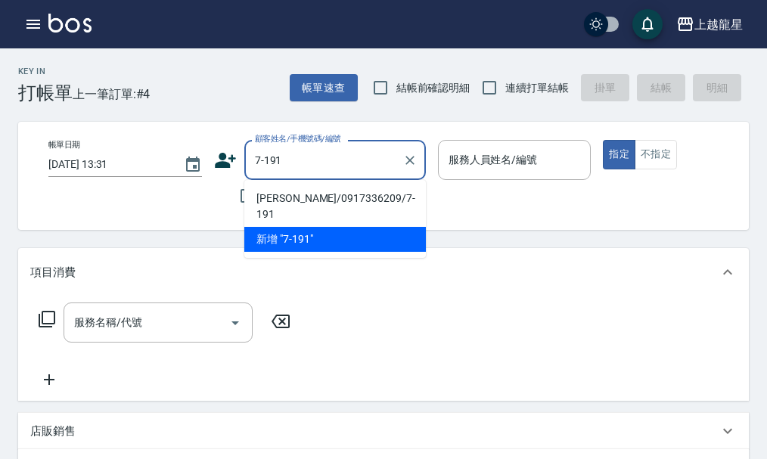
click at [314, 199] on li "[PERSON_NAME]/0917336209/7-191" at bounding box center [334, 206] width 181 height 41
type input "[PERSON_NAME]/0917336209/7-191"
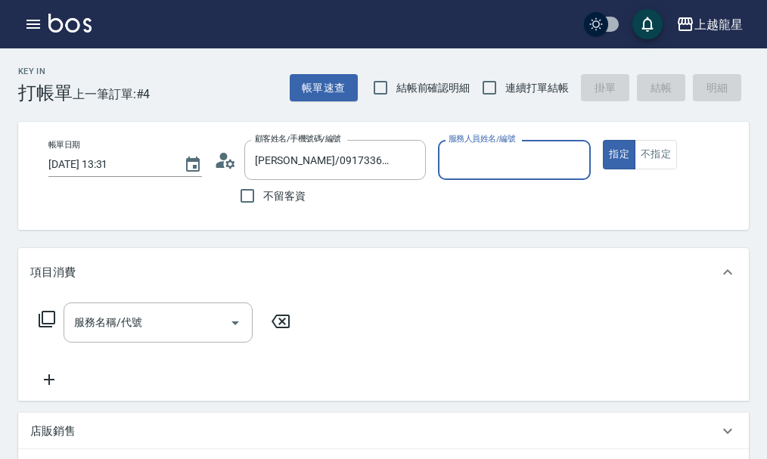
type input "雅君-7"
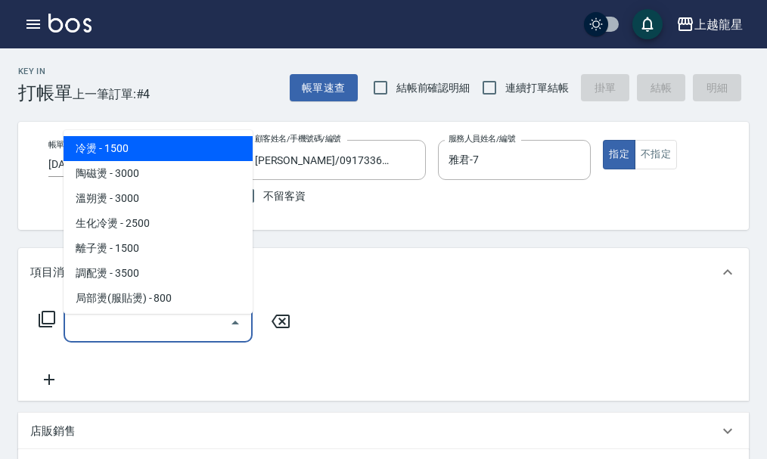
click at [135, 336] on input "服務名稱/代號" at bounding box center [146, 322] width 153 height 26
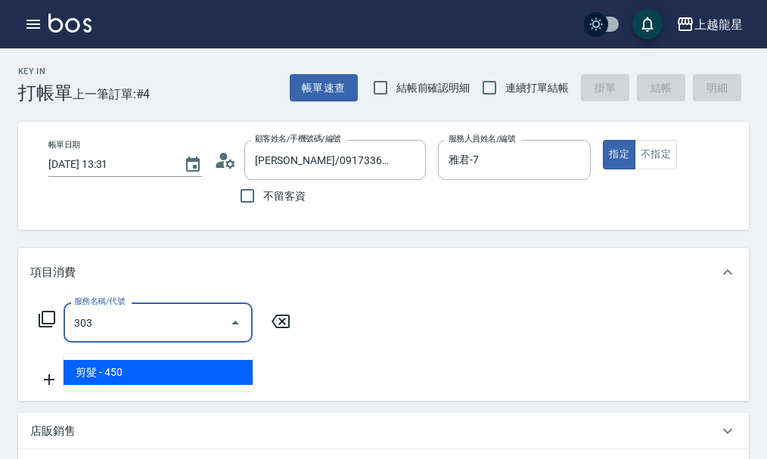
type input "剪髮(303)"
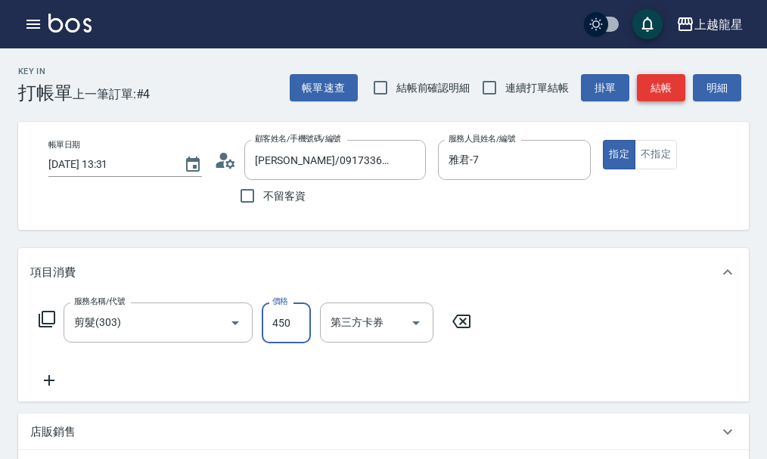
click at [666, 82] on button "結帳" at bounding box center [661, 88] width 48 height 28
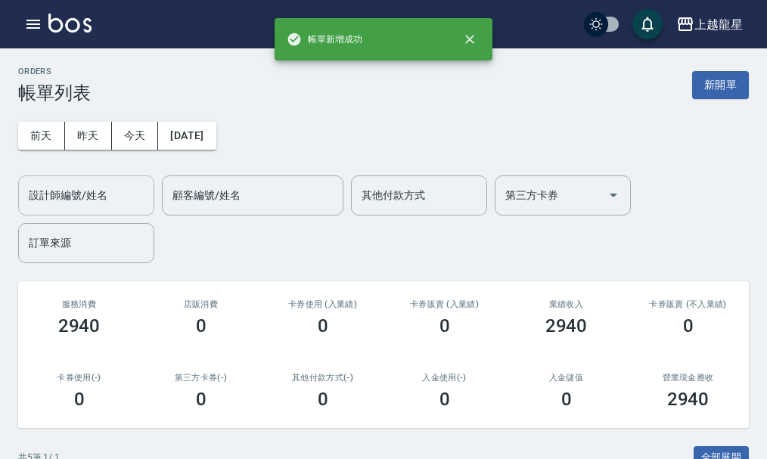
click at [79, 197] on input "設計師編號/姓名" at bounding box center [86, 195] width 122 height 26
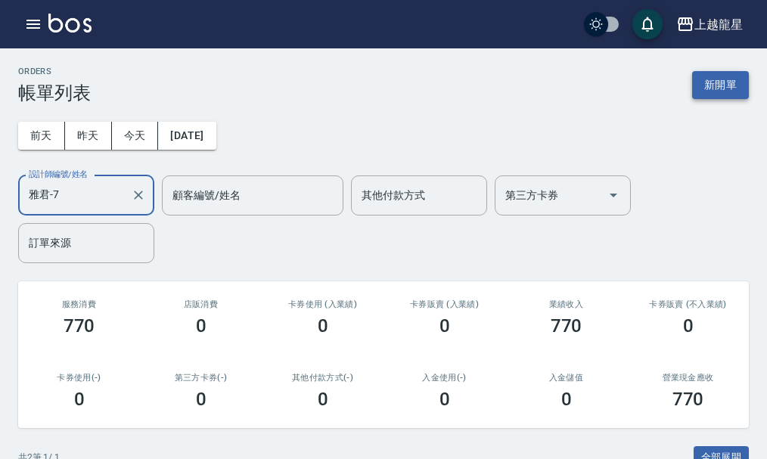
type input "雅君-7"
click at [716, 82] on button "新開單" at bounding box center [720, 85] width 57 height 28
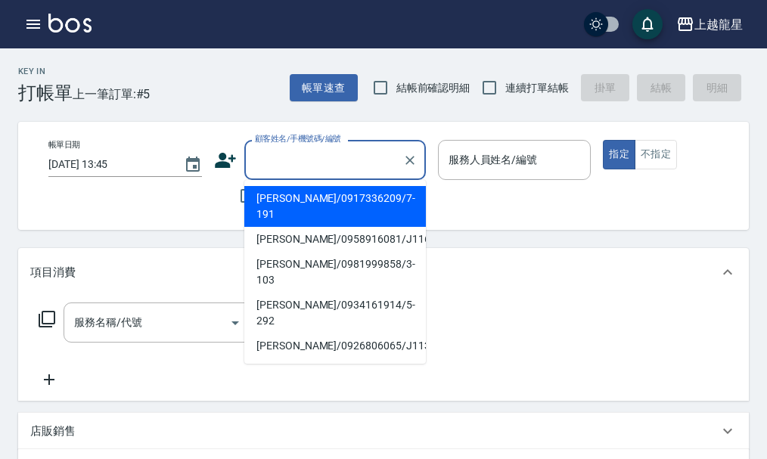
click at [272, 153] on input "顧客姓名/手機號碼/編號" at bounding box center [323, 160] width 145 height 26
type input "ㄑ"
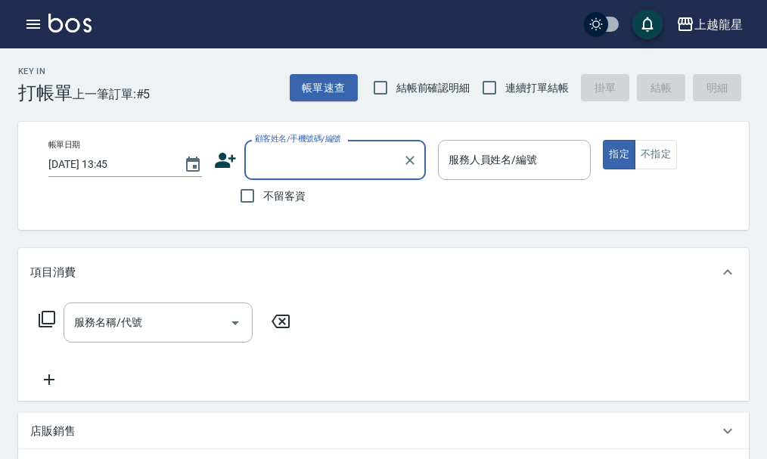
type input "ㄑ"
type input "F"
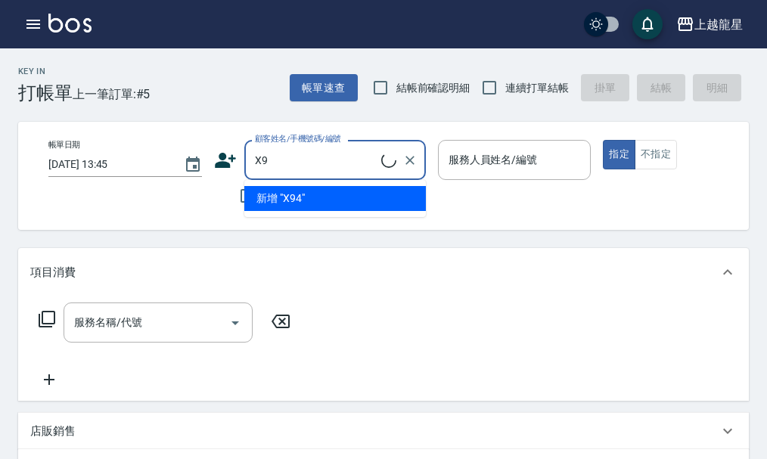
type input "X"
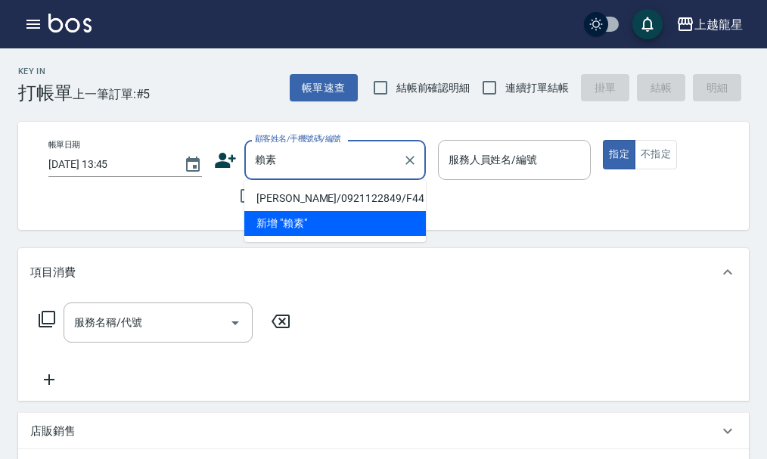
click at [361, 185] on ul "[PERSON_NAME]/0921122849/F44 新增 "賴素"" at bounding box center [334, 211] width 181 height 62
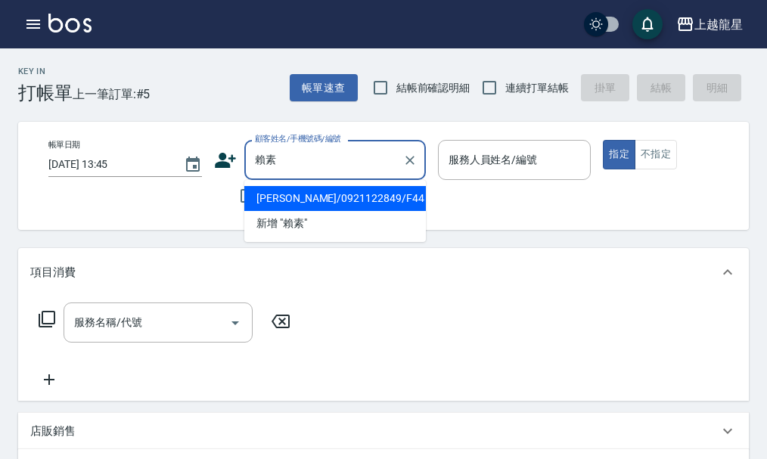
click at [382, 195] on li "[PERSON_NAME]/0921122849/F44" at bounding box center [334, 198] width 181 height 25
type input "[PERSON_NAME]/0921122849/F44"
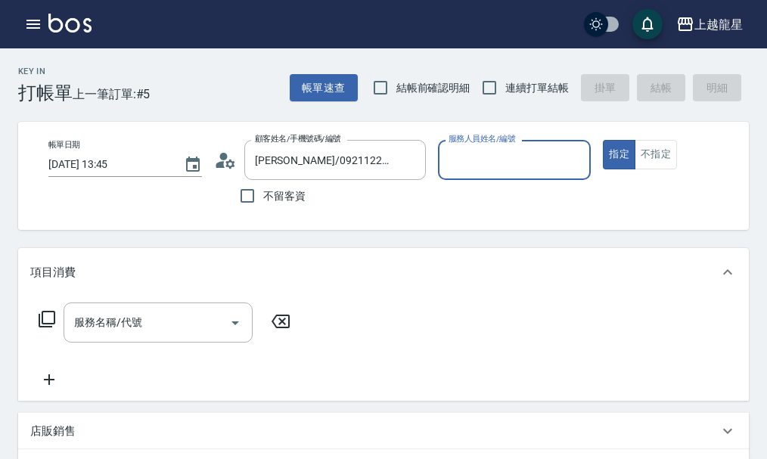
click at [477, 163] on input "服務人員姓名/編號" at bounding box center [515, 160] width 140 height 26
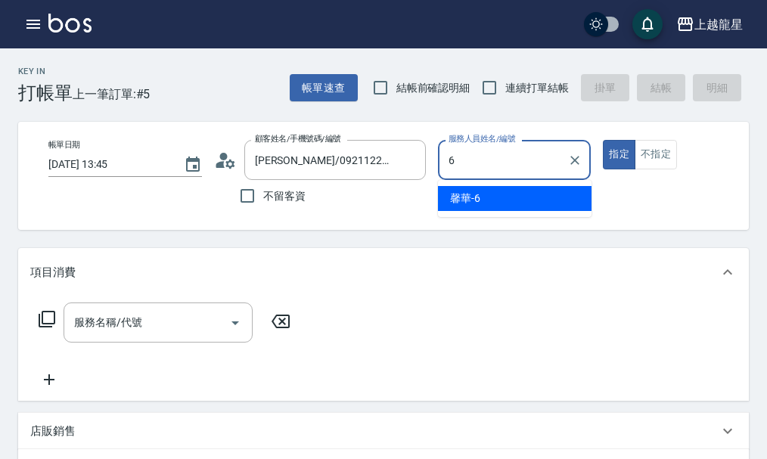
type input "馨華-6"
type button "true"
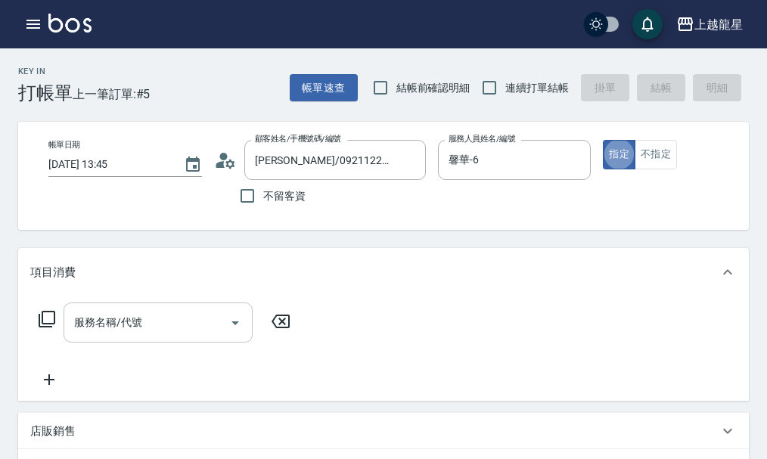
click at [125, 336] on input "服務名稱/代號" at bounding box center [146, 322] width 153 height 26
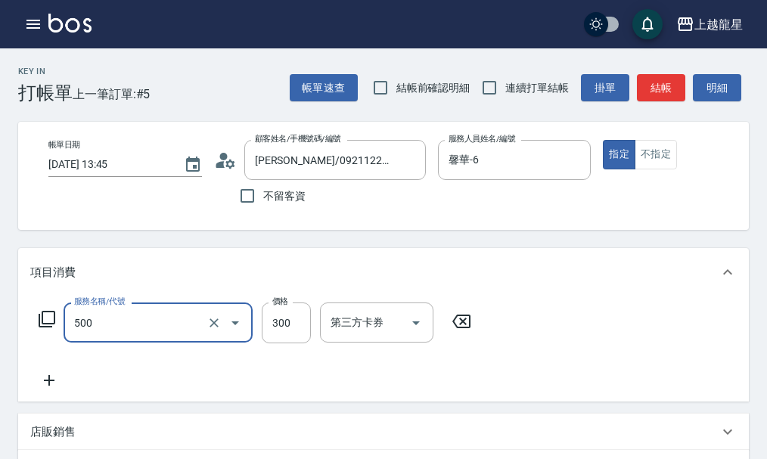
type input "一般洗髮(500)"
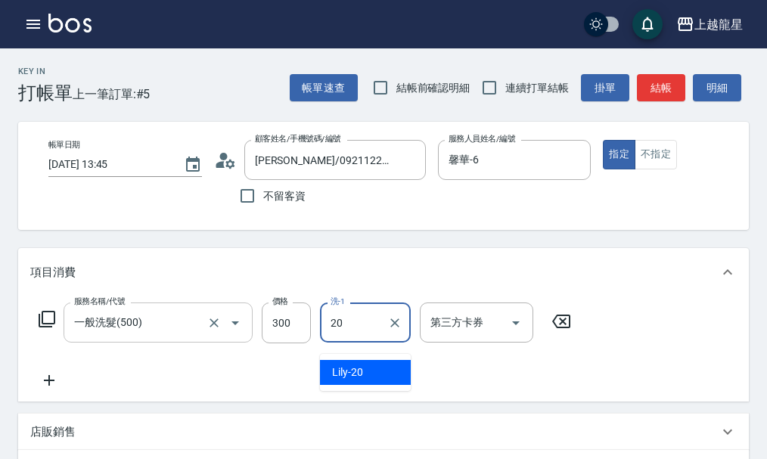
type input "Lily-20"
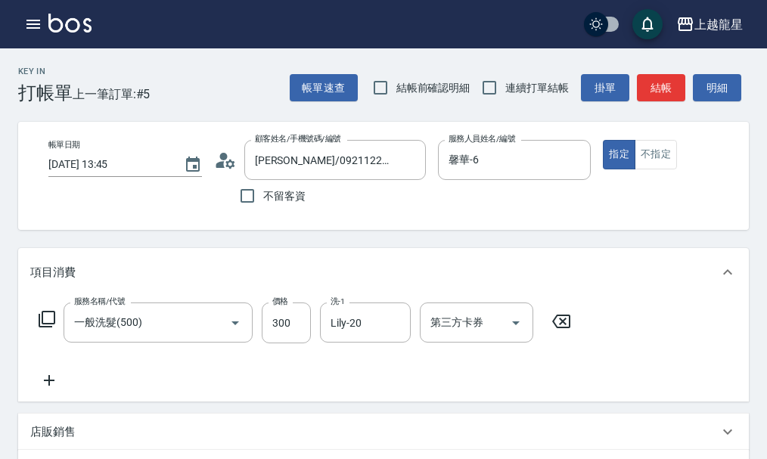
click at [51, 327] on icon at bounding box center [47, 319] width 18 height 18
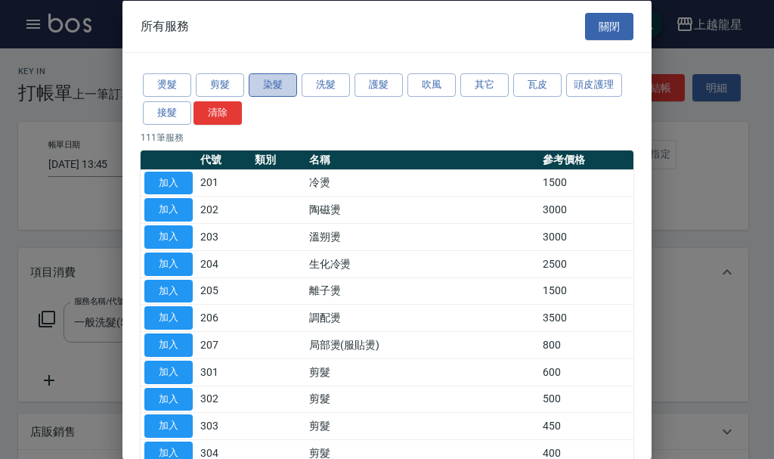
click at [272, 82] on button "染髮" at bounding box center [273, 84] width 48 height 23
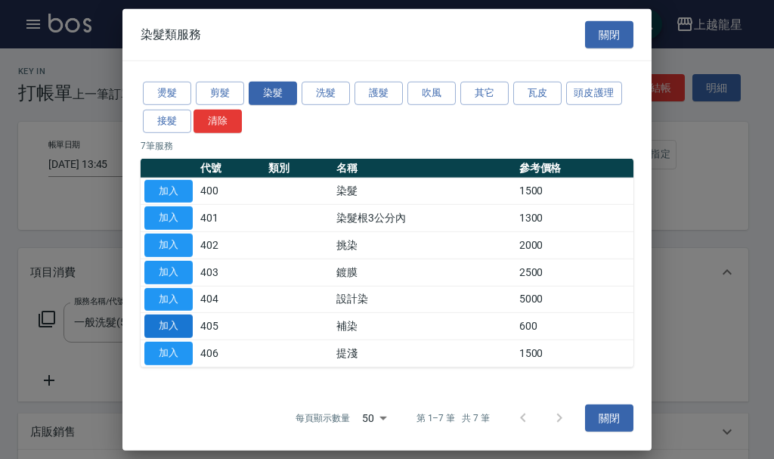
click at [173, 327] on button "加入" at bounding box center [168, 326] width 48 height 23
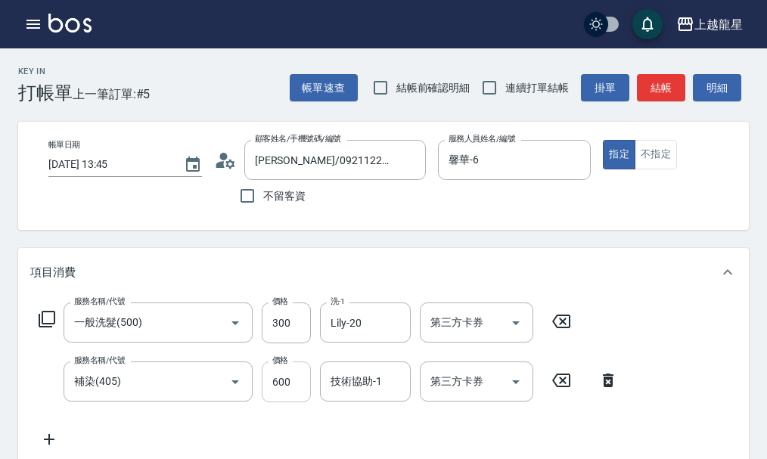
click at [293, 399] on input "600" at bounding box center [286, 381] width 49 height 41
type input "500"
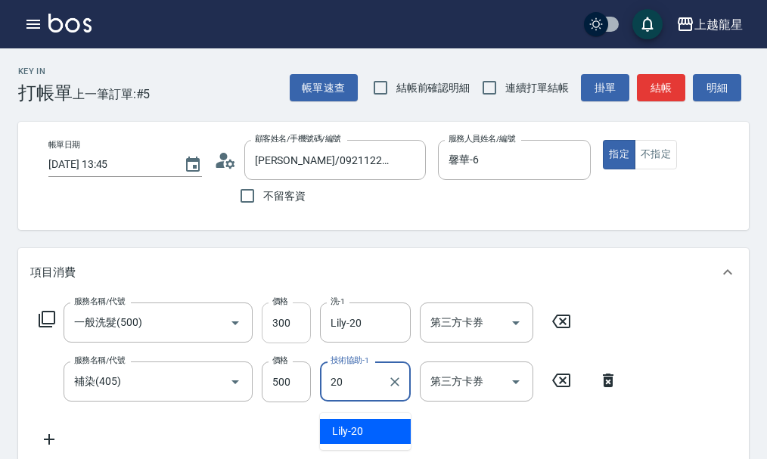
type input "Lily-20"
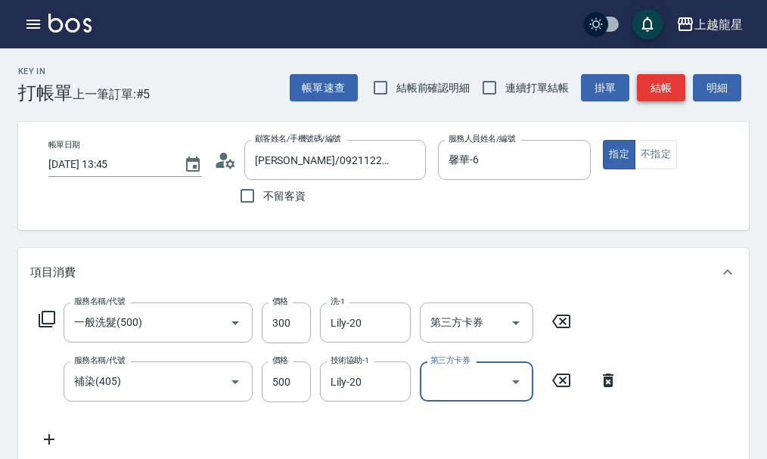
click at [677, 91] on button "結帳" at bounding box center [661, 88] width 48 height 28
